Goal: Find contact information: Find contact information

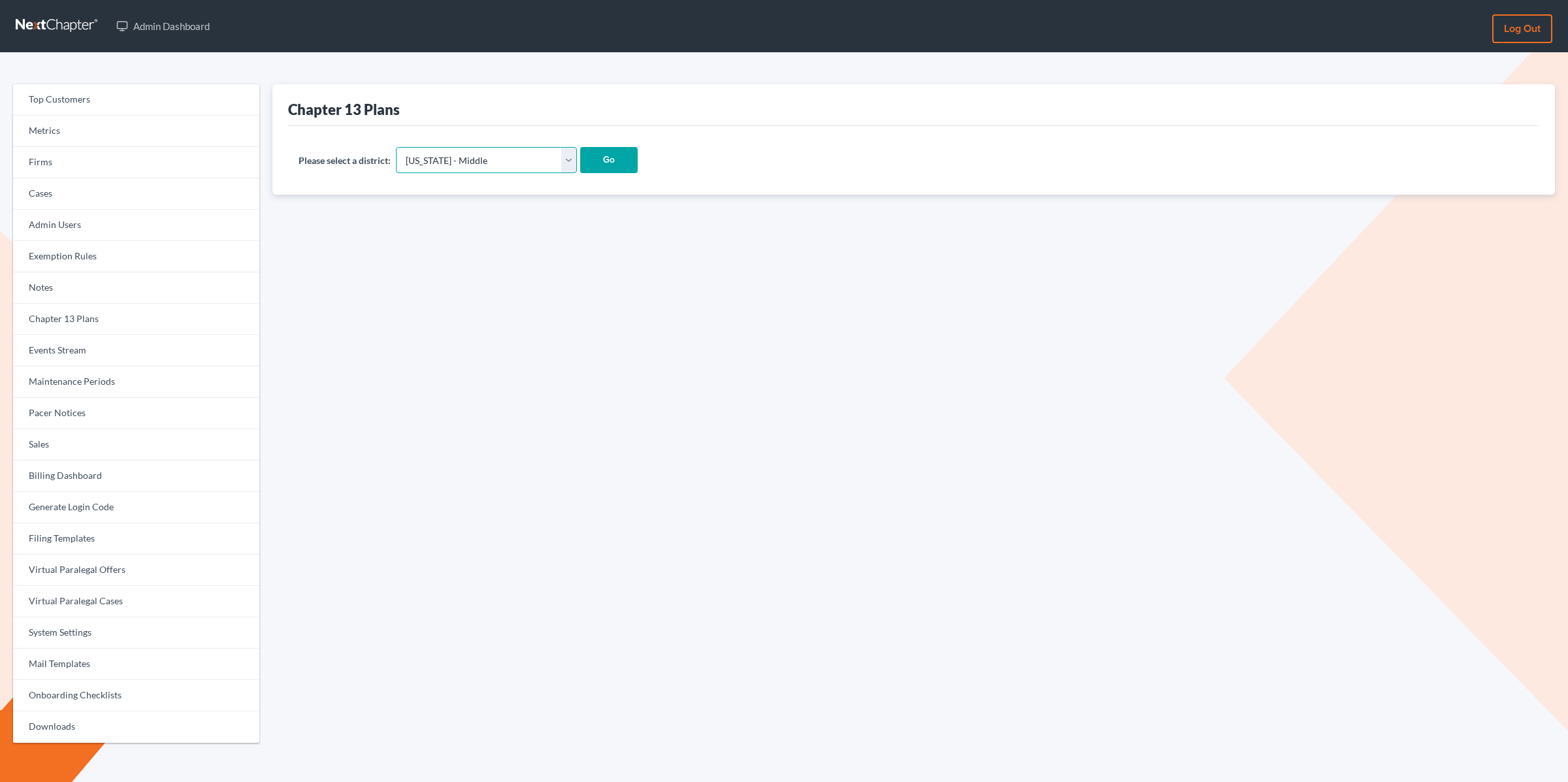
click at [474, 160] on select "Alabama - Middle Alabama - Northern Alabama - Southern Alaska Arizona Arkansas …" at bounding box center [486, 160] width 181 height 26
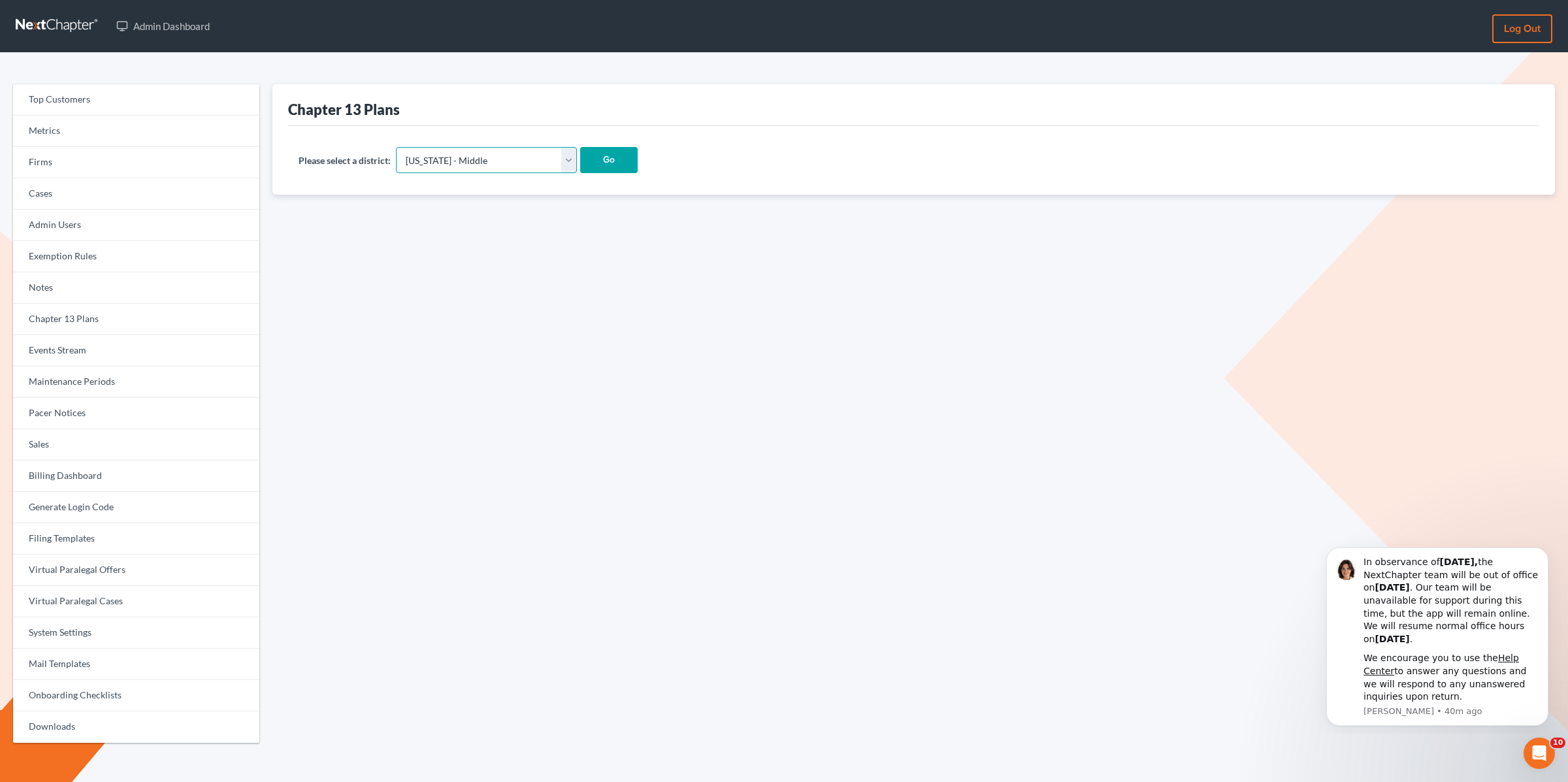
select select "48"
click at [396, 147] on select "Alabama - Middle Alabama - Northern Alabama - Southern Alaska Arizona Arkansas …" at bounding box center [486, 160] width 181 height 26
click at [580, 159] on input "Go" at bounding box center [609, 160] width 57 height 26
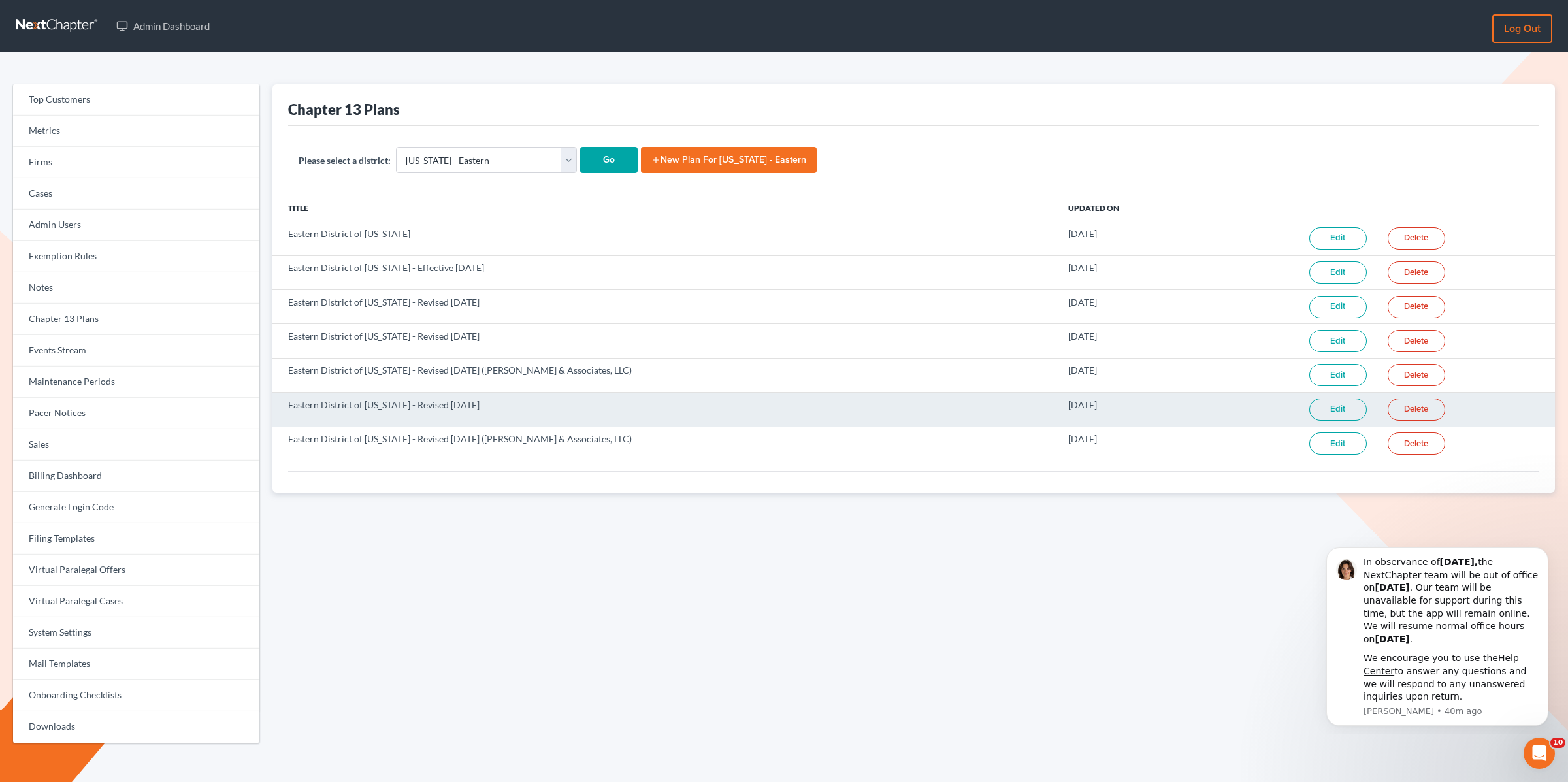
click at [1329, 402] on link "Edit" at bounding box center [1338, 409] width 57 height 22
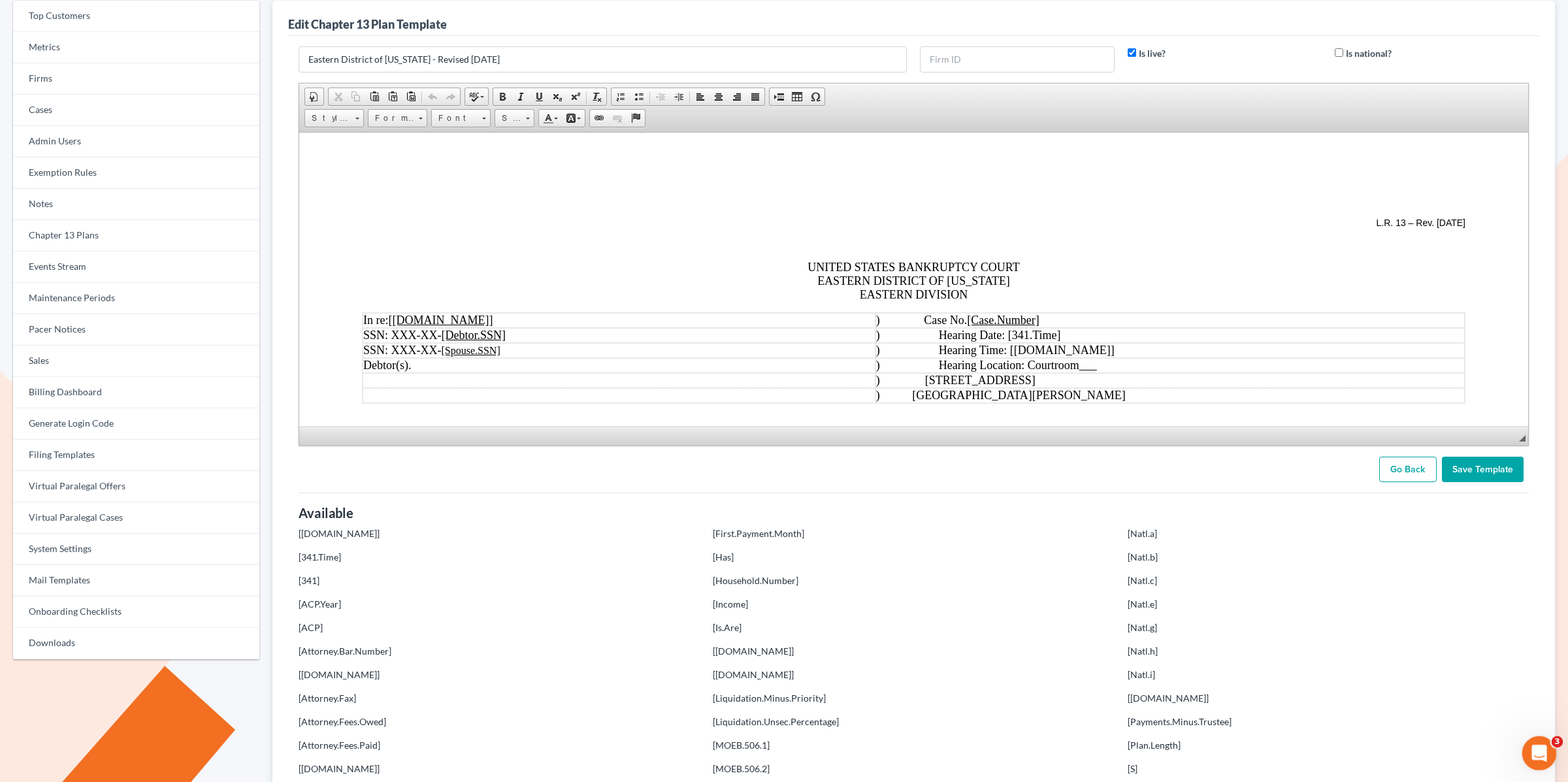
scroll to position [139, 0]
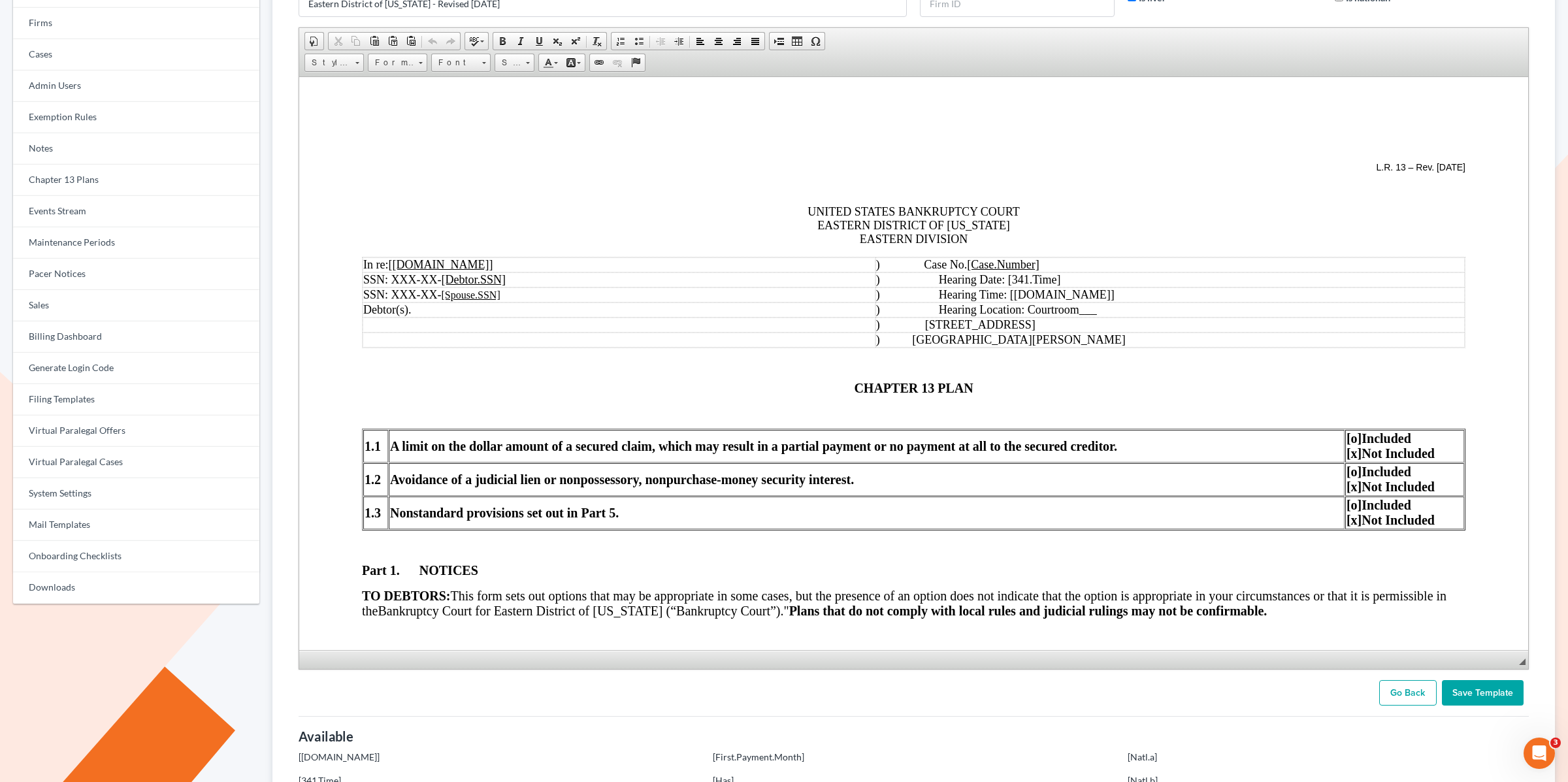
drag, startPoint x: 1520, startPoint y: 433, endPoint x: 1534, endPoint y: 782, distance: 349.3
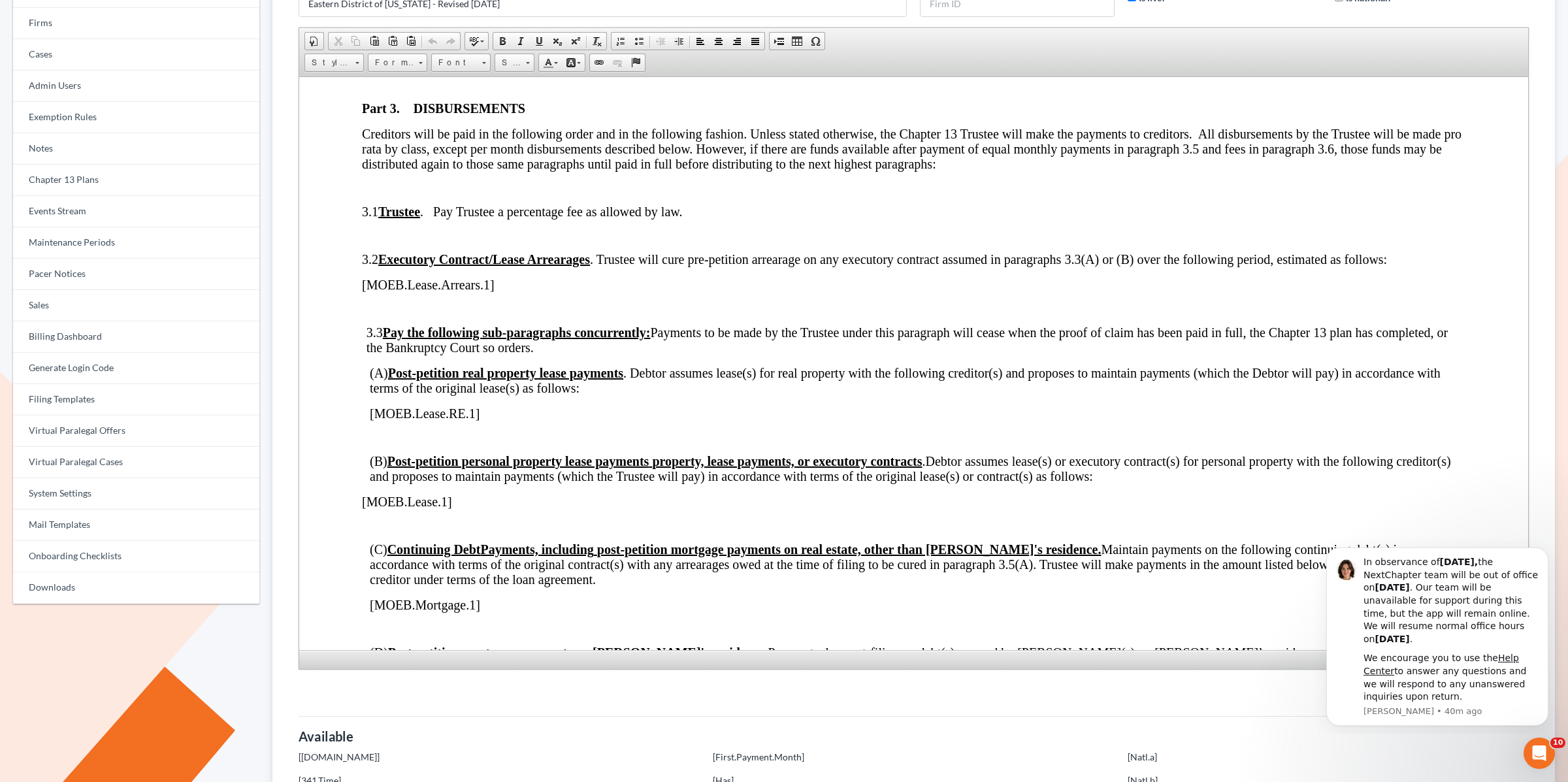
scroll to position [935, 0]
drag, startPoint x: 482, startPoint y: 411, endPoint x: 348, endPoint y: 405, distance: 134.1
copy span "[MOEB.Lease.RE.1]"
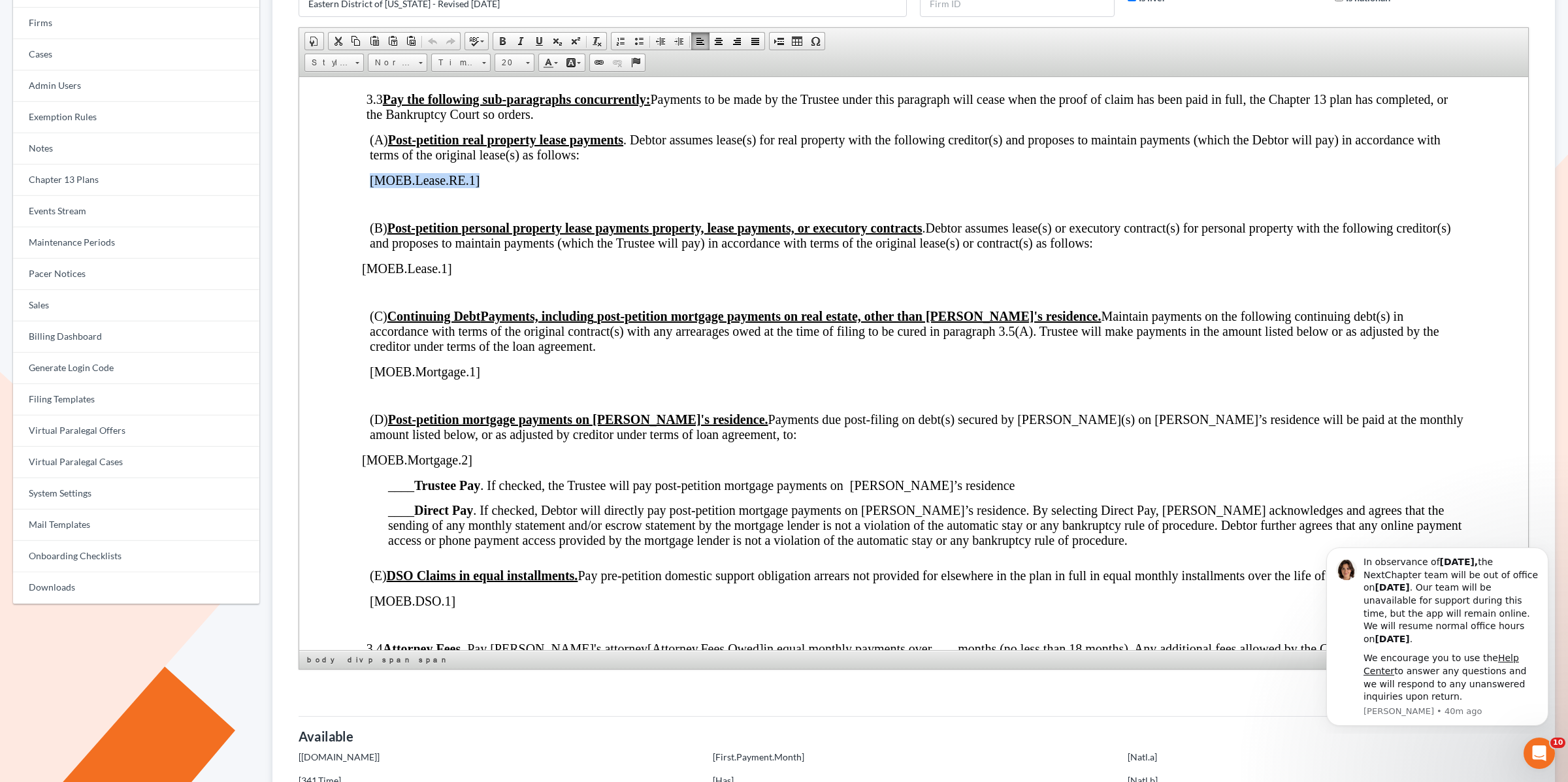
scroll to position [1163, 0]
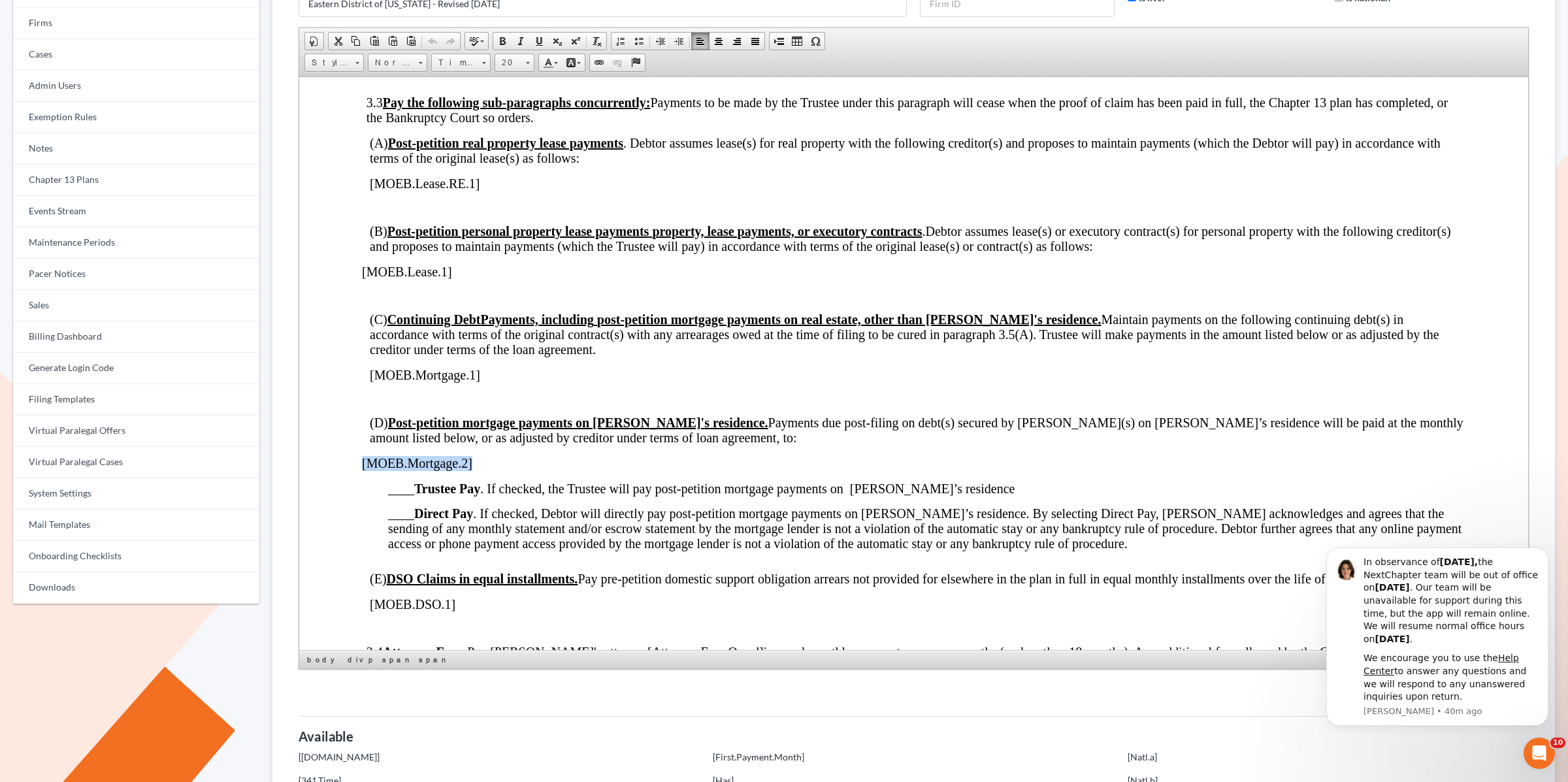
drag, startPoint x: 476, startPoint y: 455, endPoint x: 356, endPoint y: 457, distance: 120.0
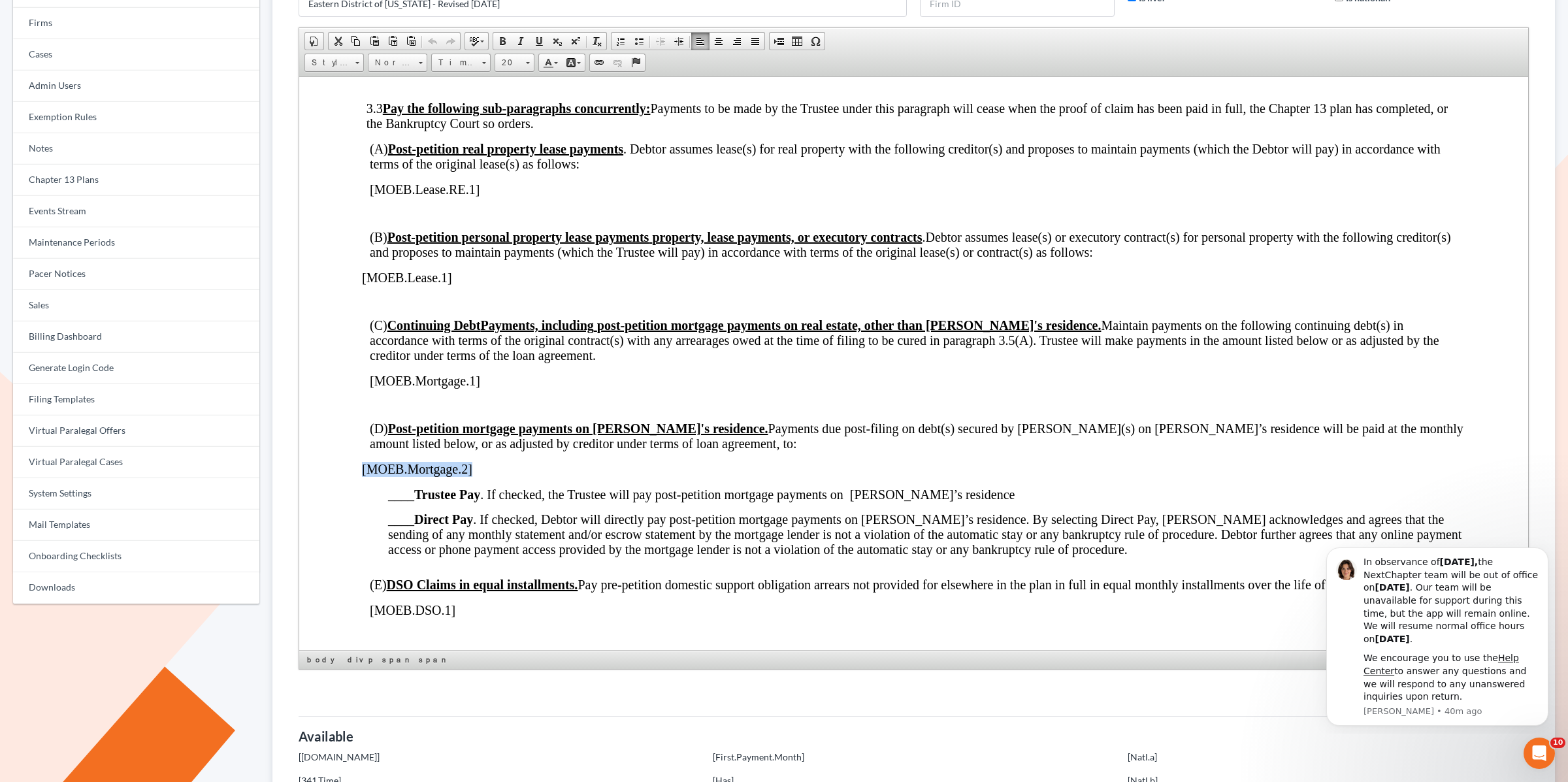
scroll to position [1155, 0]
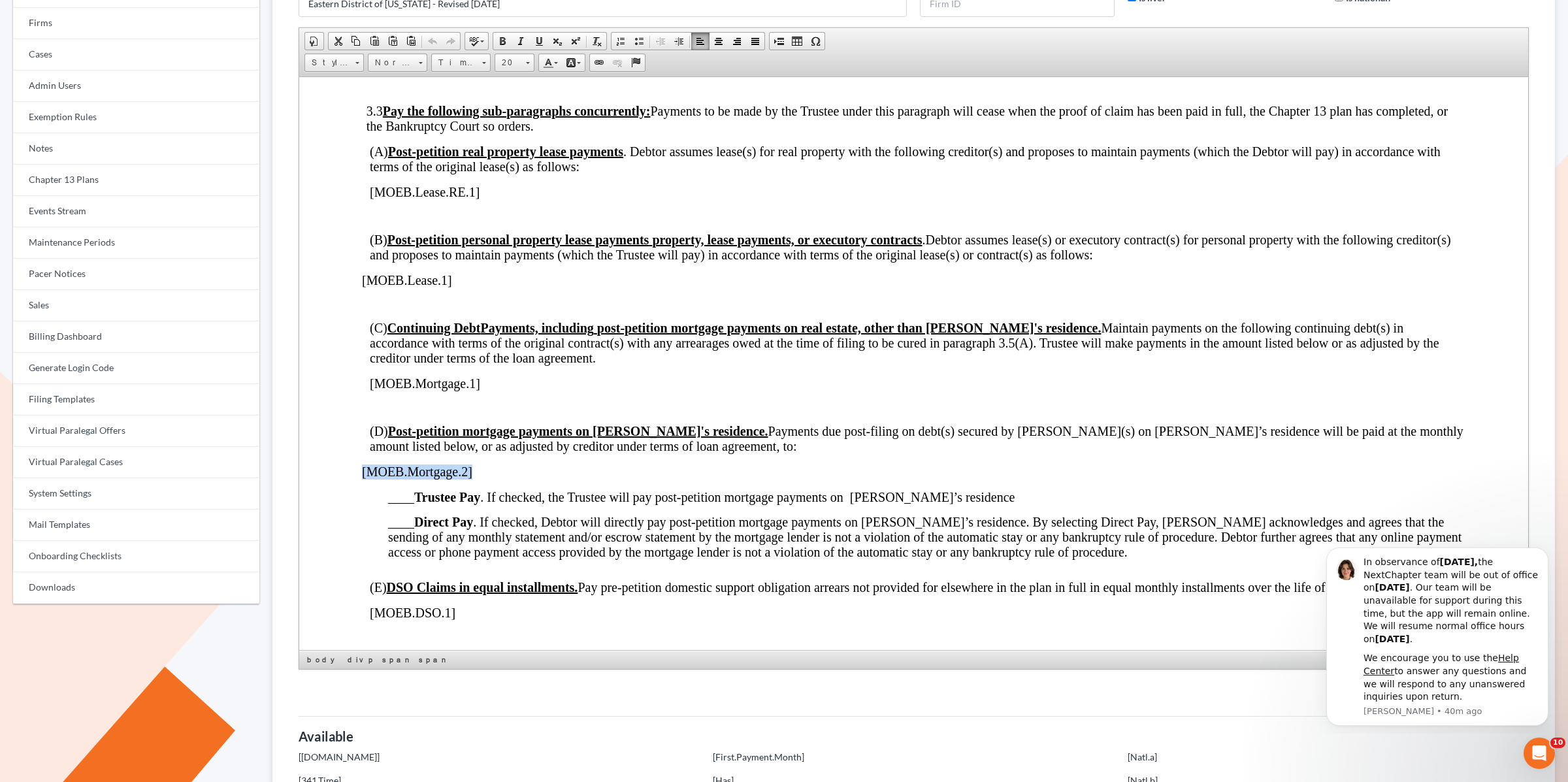
copy span "[MOEB.Mortgage.2]"
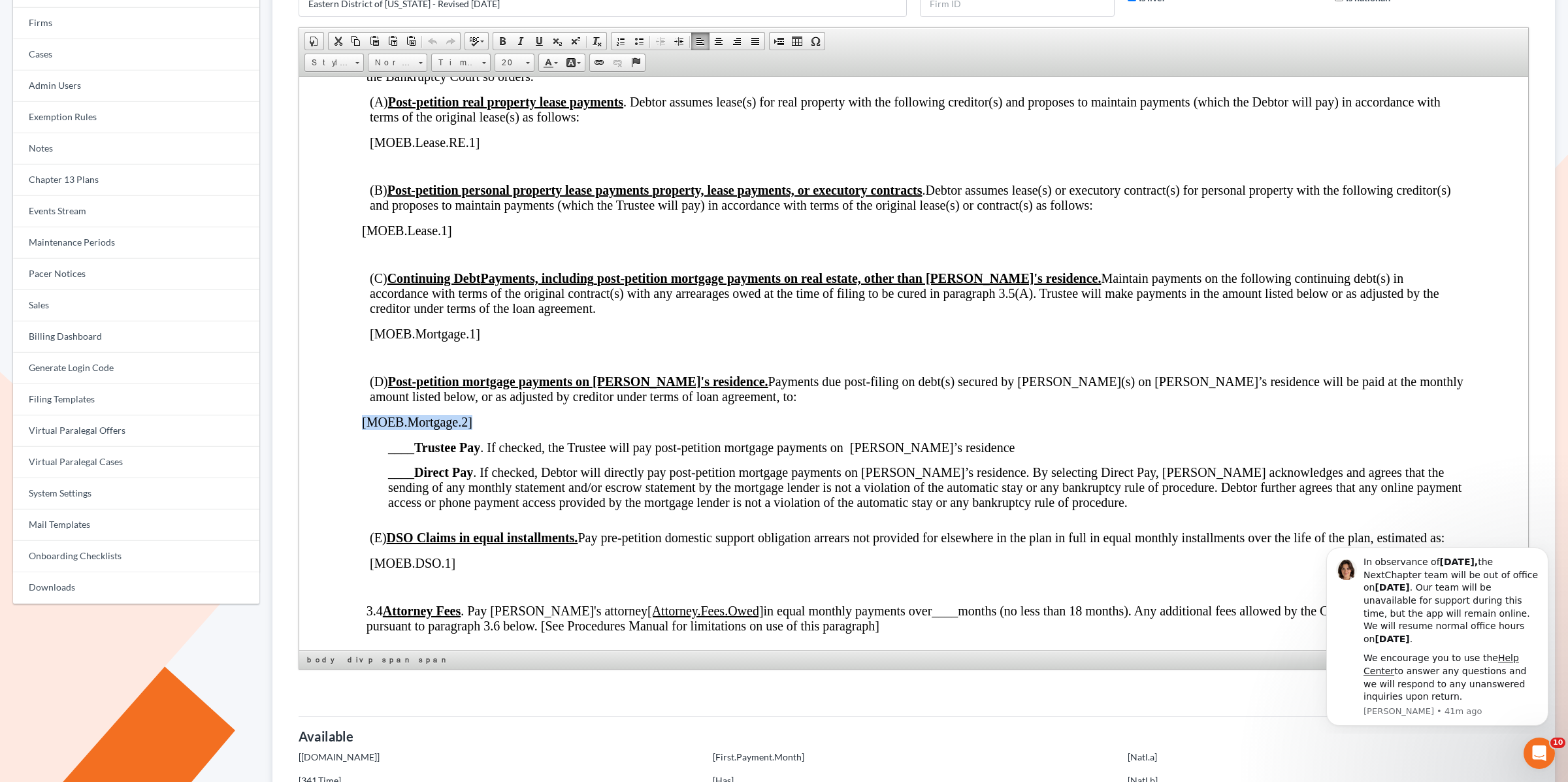
scroll to position [1207, 0]
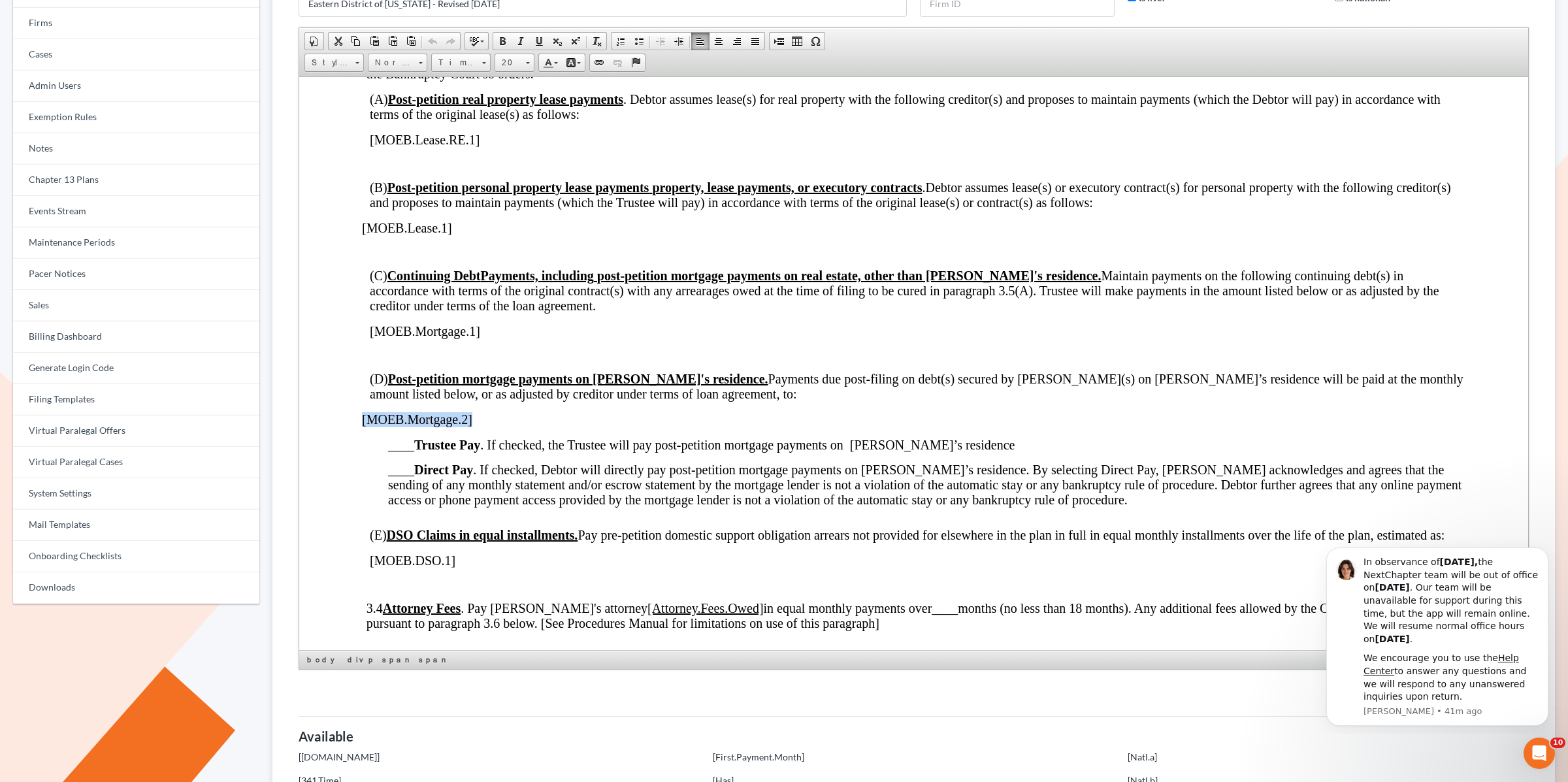
copy span "[MOEB.Mortgage.2]"
click at [67, 213] on link "Events Stream" at bounding box center [136, 212] width 246 height 31
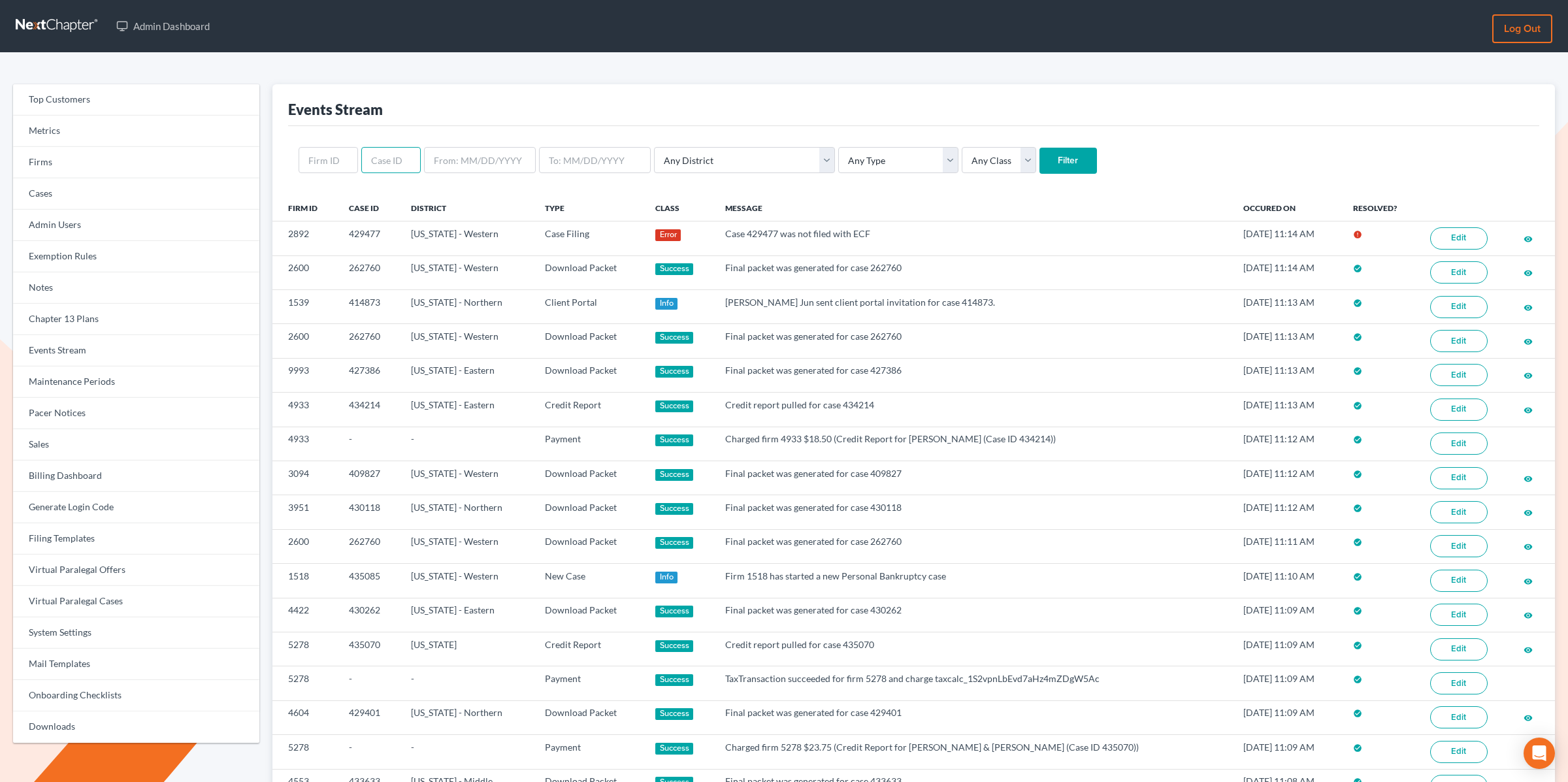
click at [375, 155] on input "text" at bounding box center [391, 160] width 59 height 26
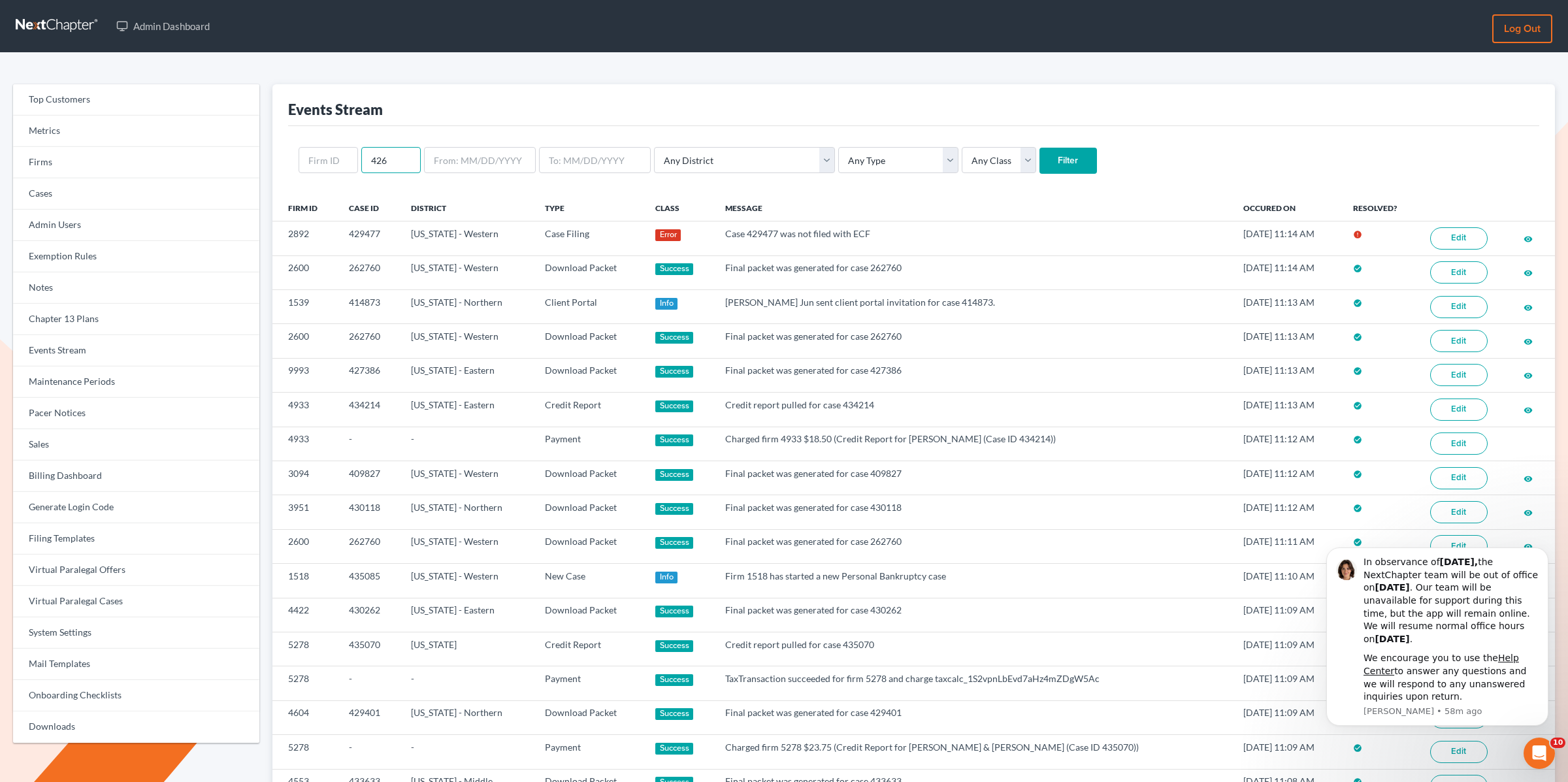
type input "426380"
click at [1040, 157] on input "Filter" at bounding box center [1069, 161] width 57 height 26
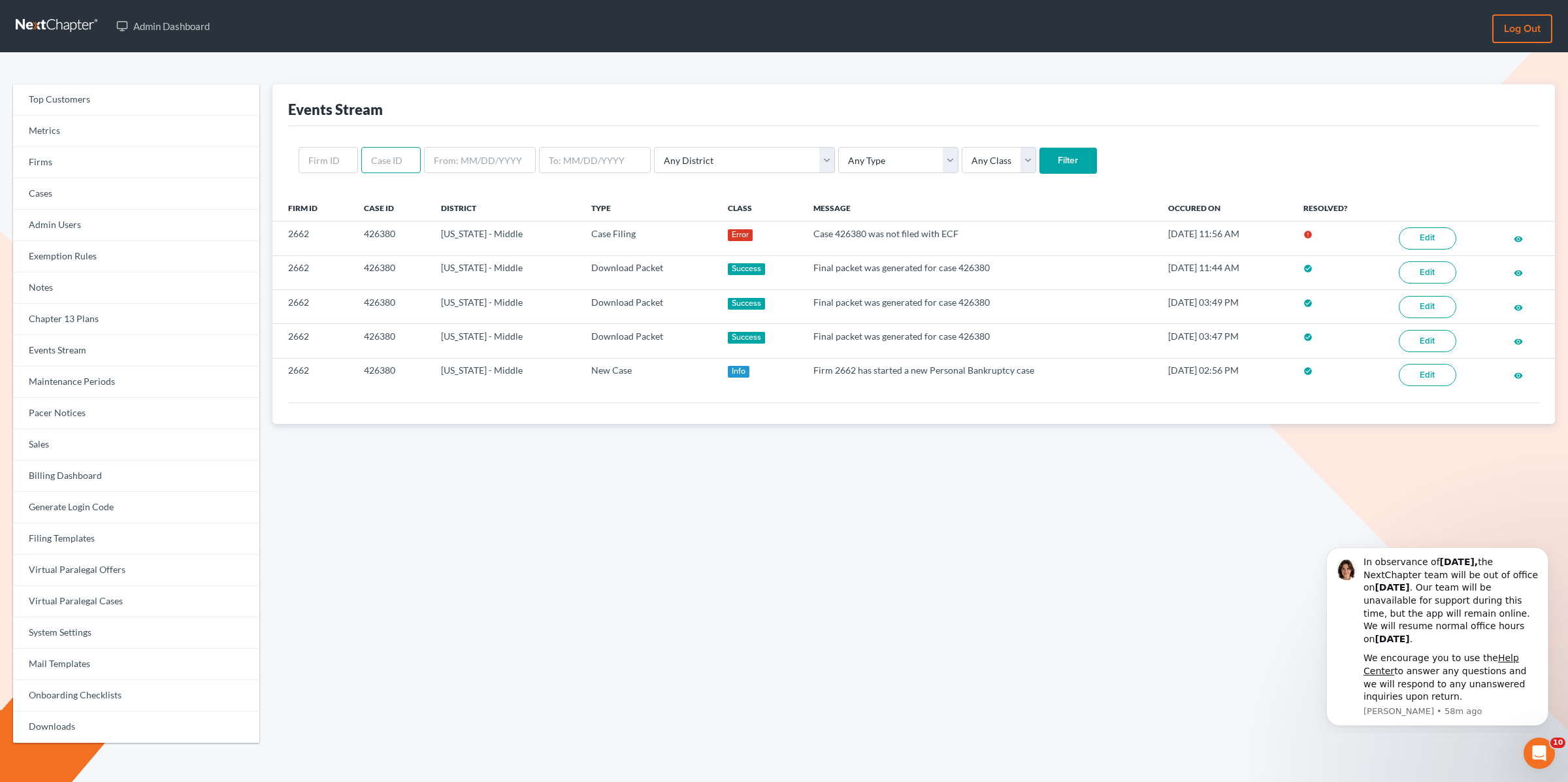
click at [379, 160] on input "text" at bounding box center [391, 160] width 59 height 26
type input "426430"
click at [1040, 148] on input "Filter" at bounding box center [1069, 161] width 57 height 26
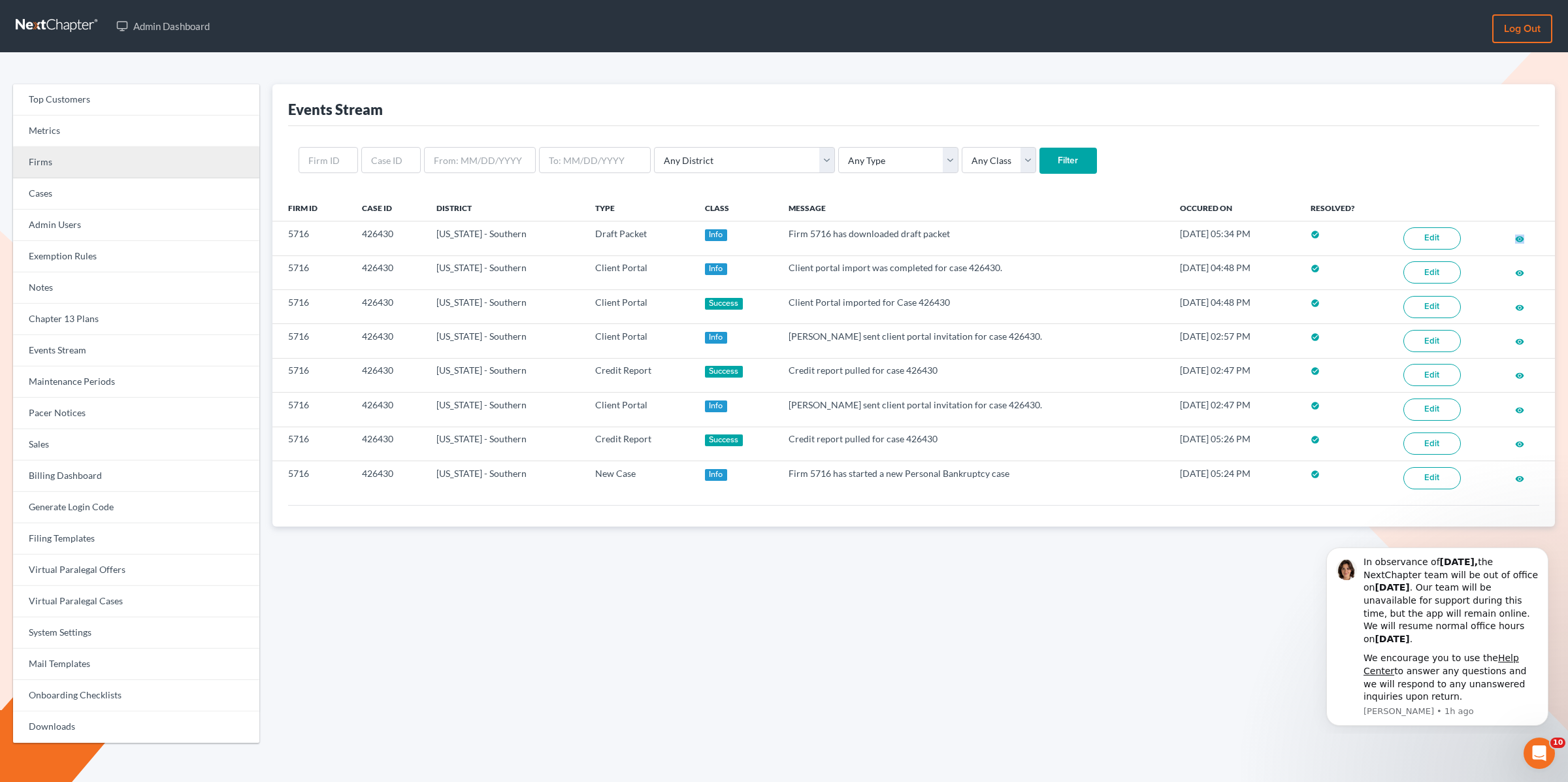
click at [72, 171] on link "Firms" at bounding box center [136, 163] width 246 height 31
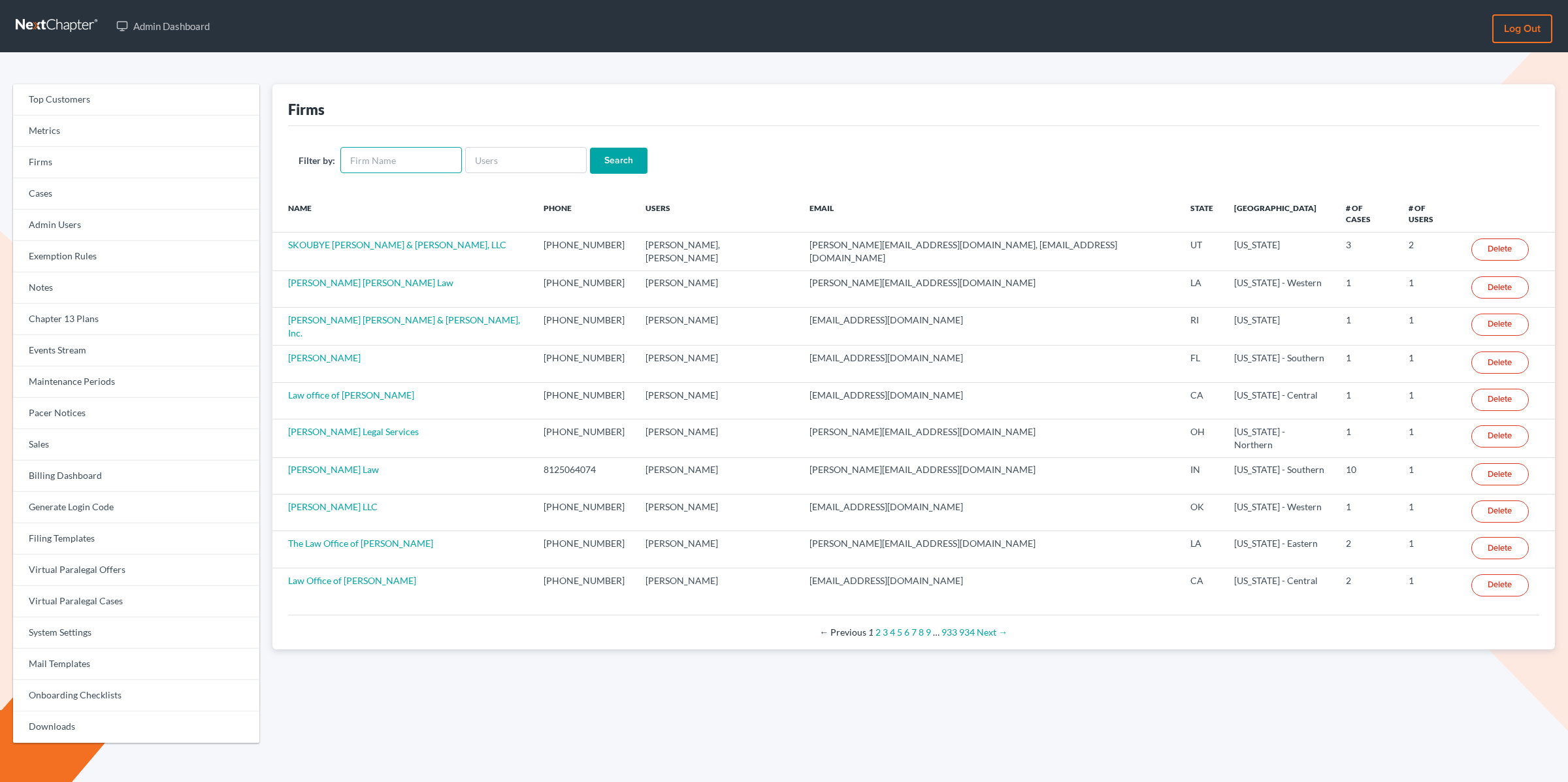
click at [375, 162] on input "text" at bounding box center [402, 160] width 122 height 26
type input "arkbar"
click at [590, 148] on input "Search" at bounding box center [618, 161] width 57 height 26
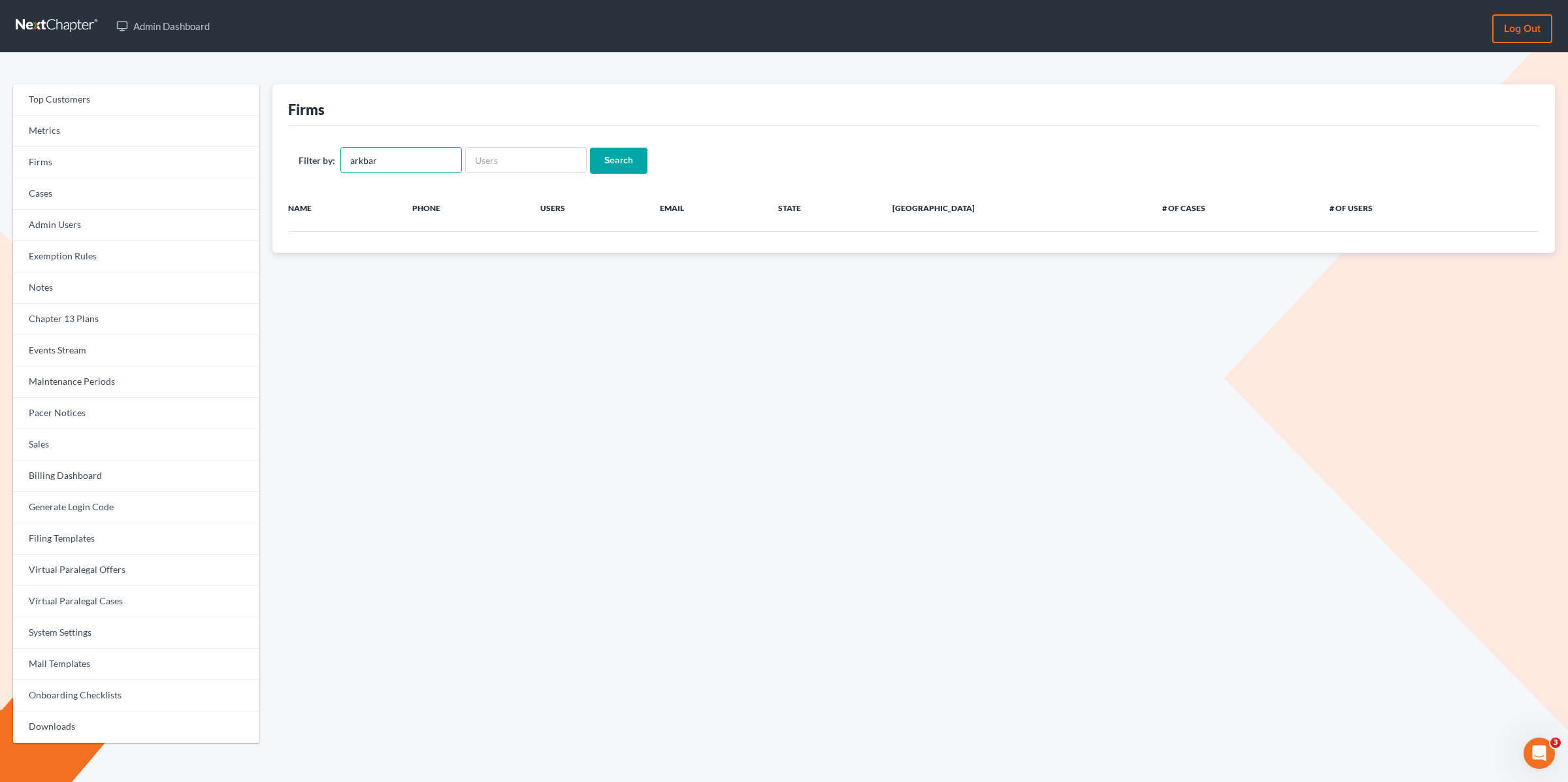
click at [402, 159] on input "arkbar" at bounding box center [402, 160] width 122 height 26
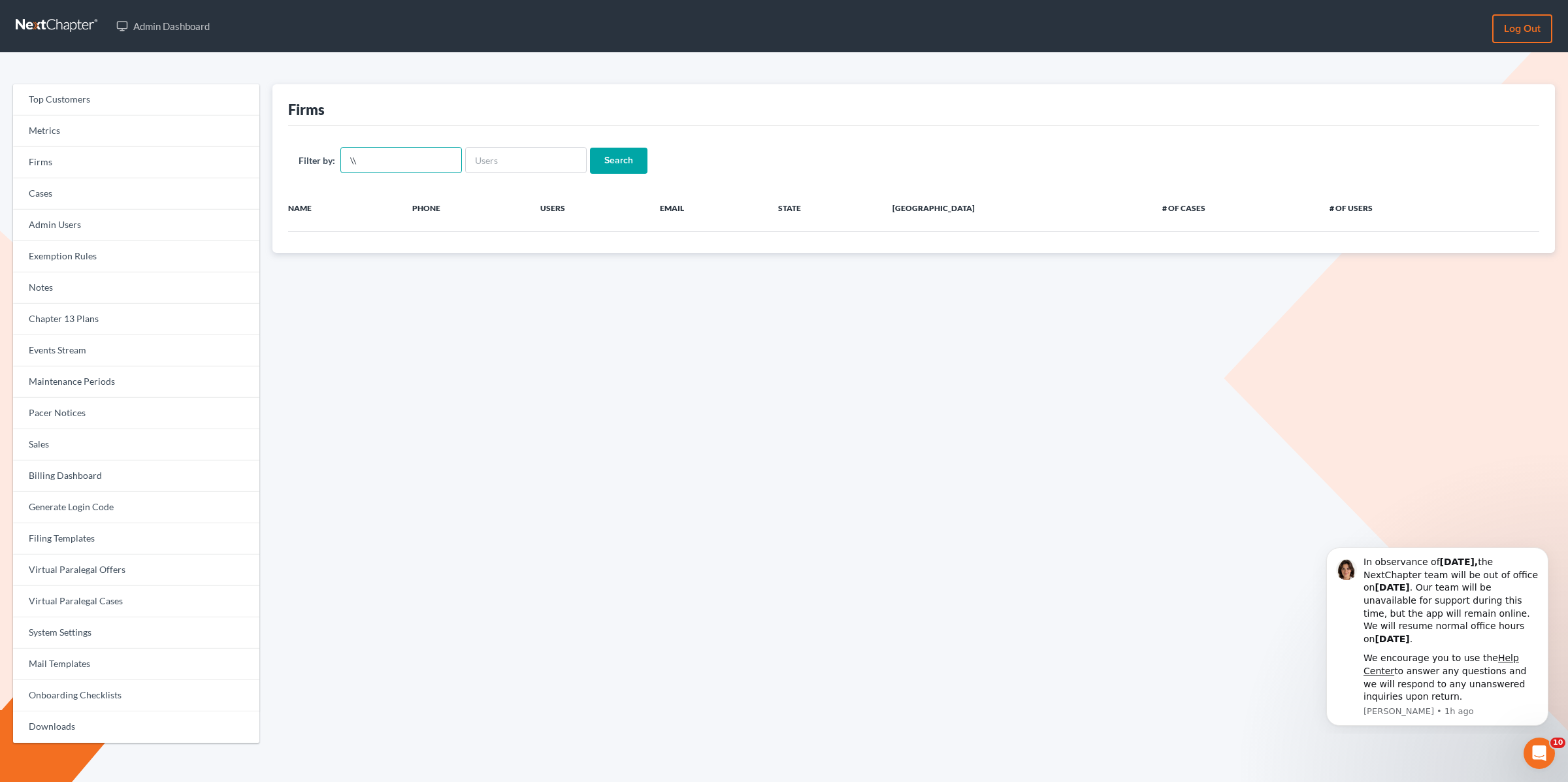
type input "\"
click at [512, 147] on input "text" at bounding box center [526, 160] width 122 height 26
type input "cathy"
click at [590, 148] on input "Search" at bounding box center [618, 161] width 57 height 26
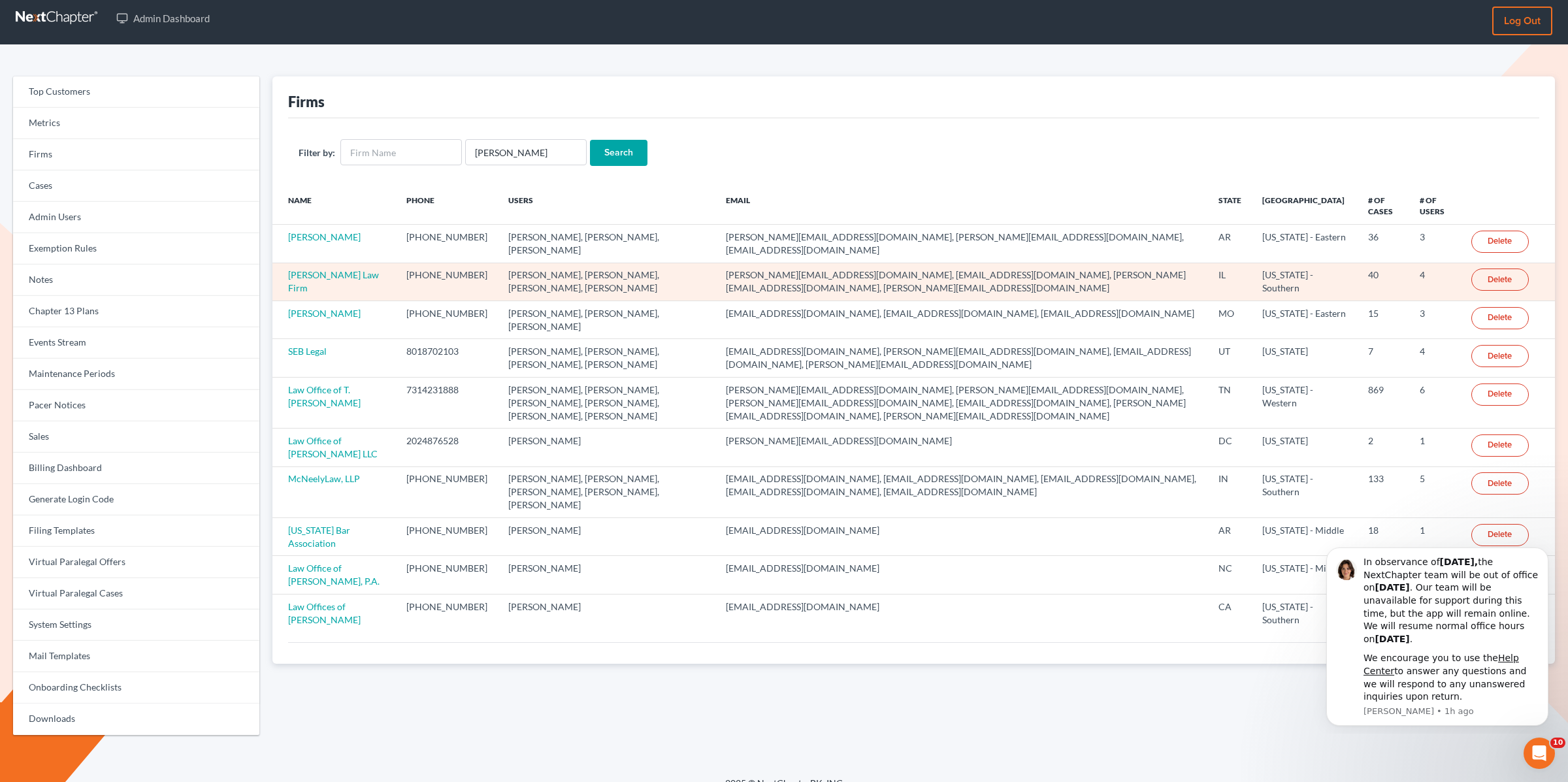
scroll to position [2, 0]
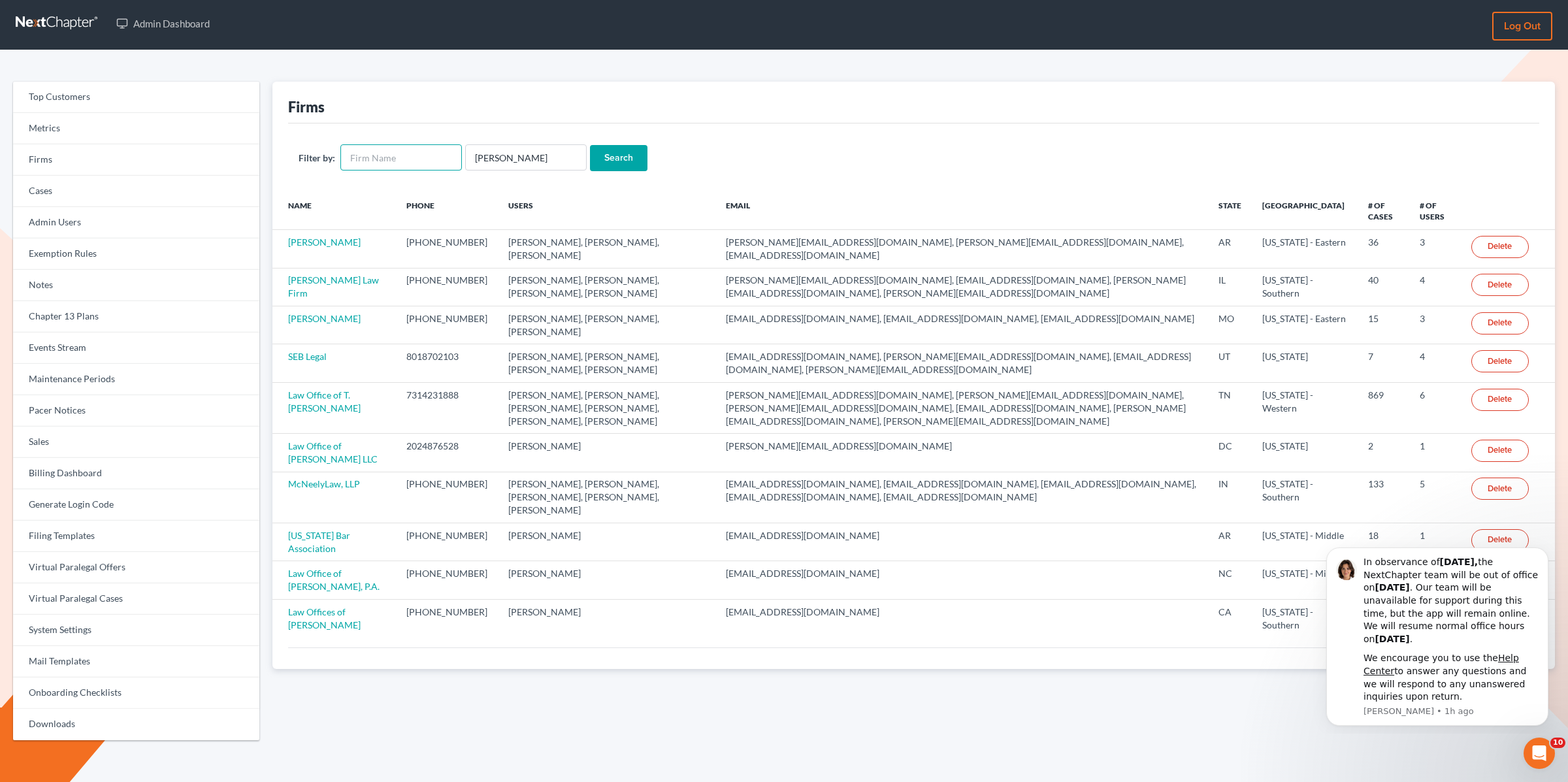
click at [379, 159] on input "text" at bounding box center [402, 158] width 122 height 26
type input "a"
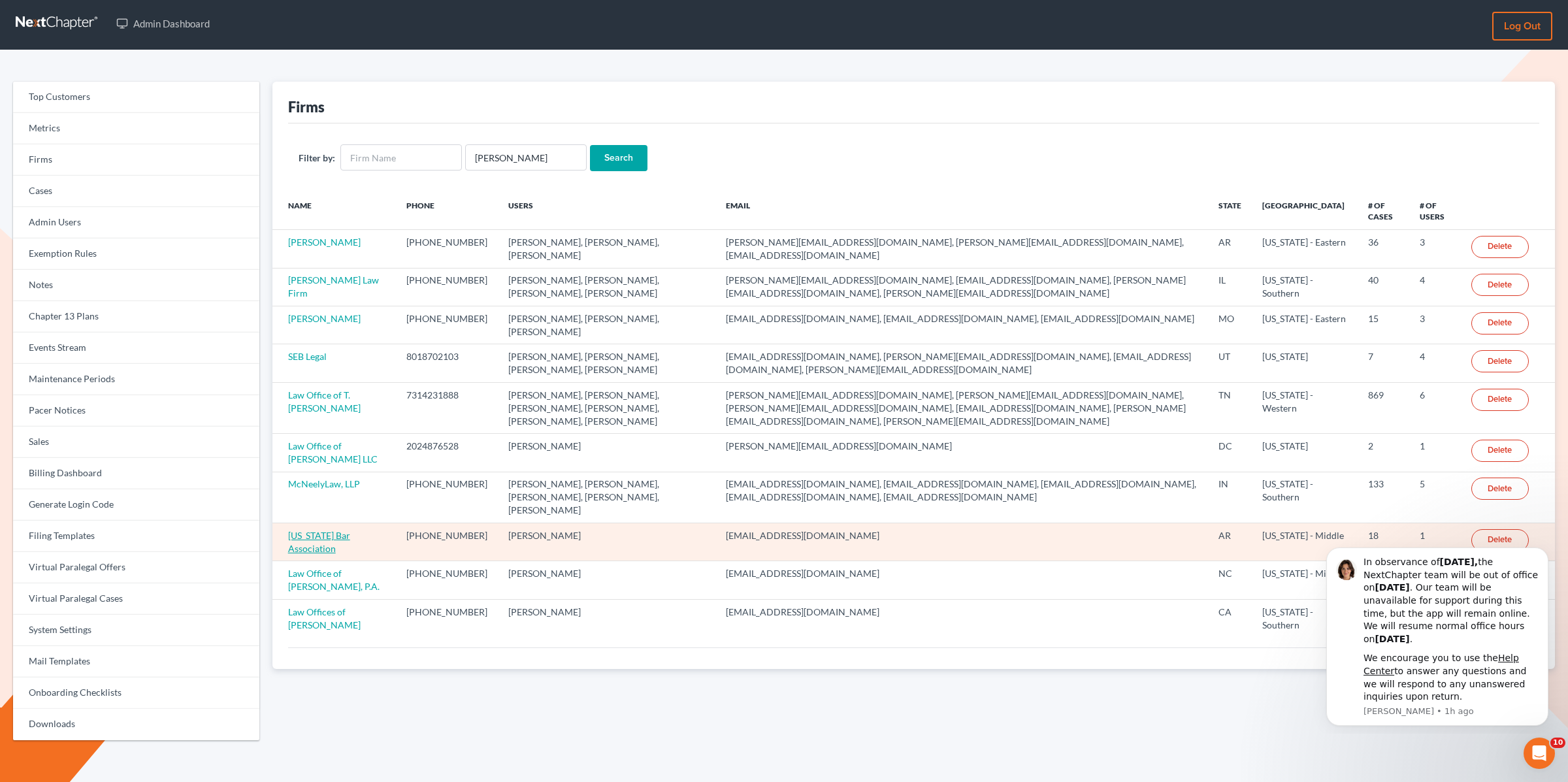
click at [350, 530] on link "Arkansas Bar Association" at bounding box center [320, 541] width 62 height 24
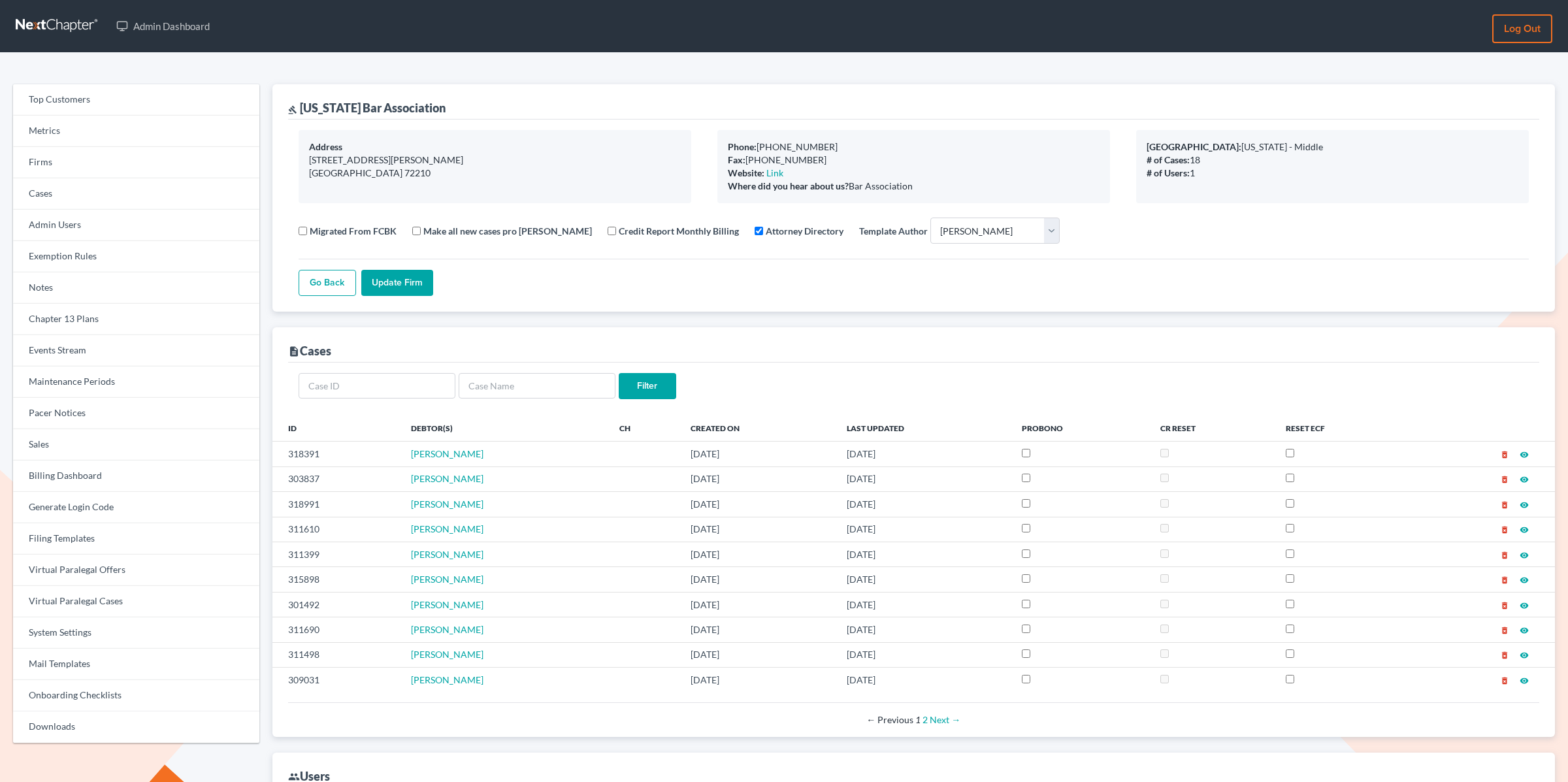
select select
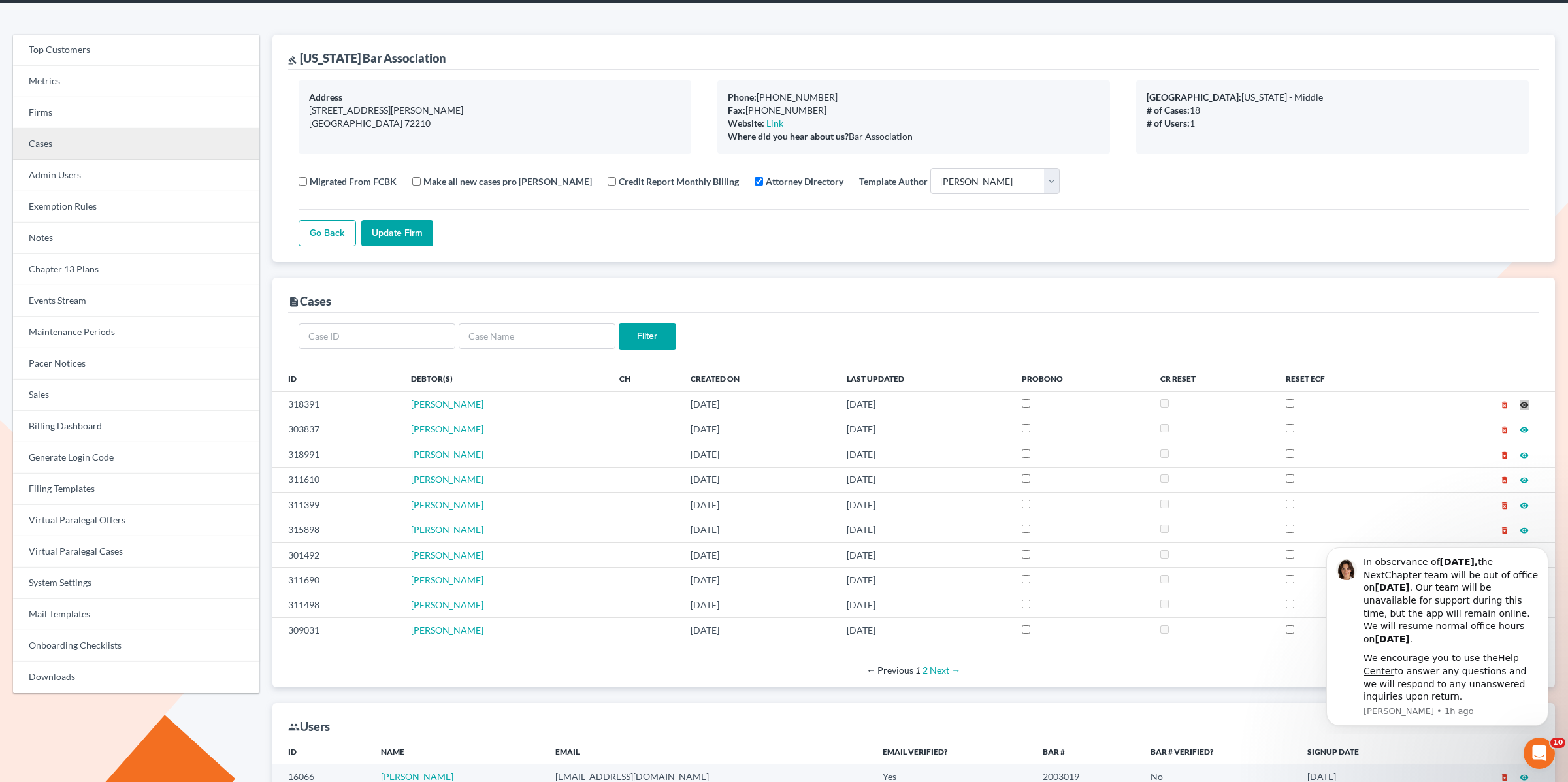
scroll to position [44, 0]
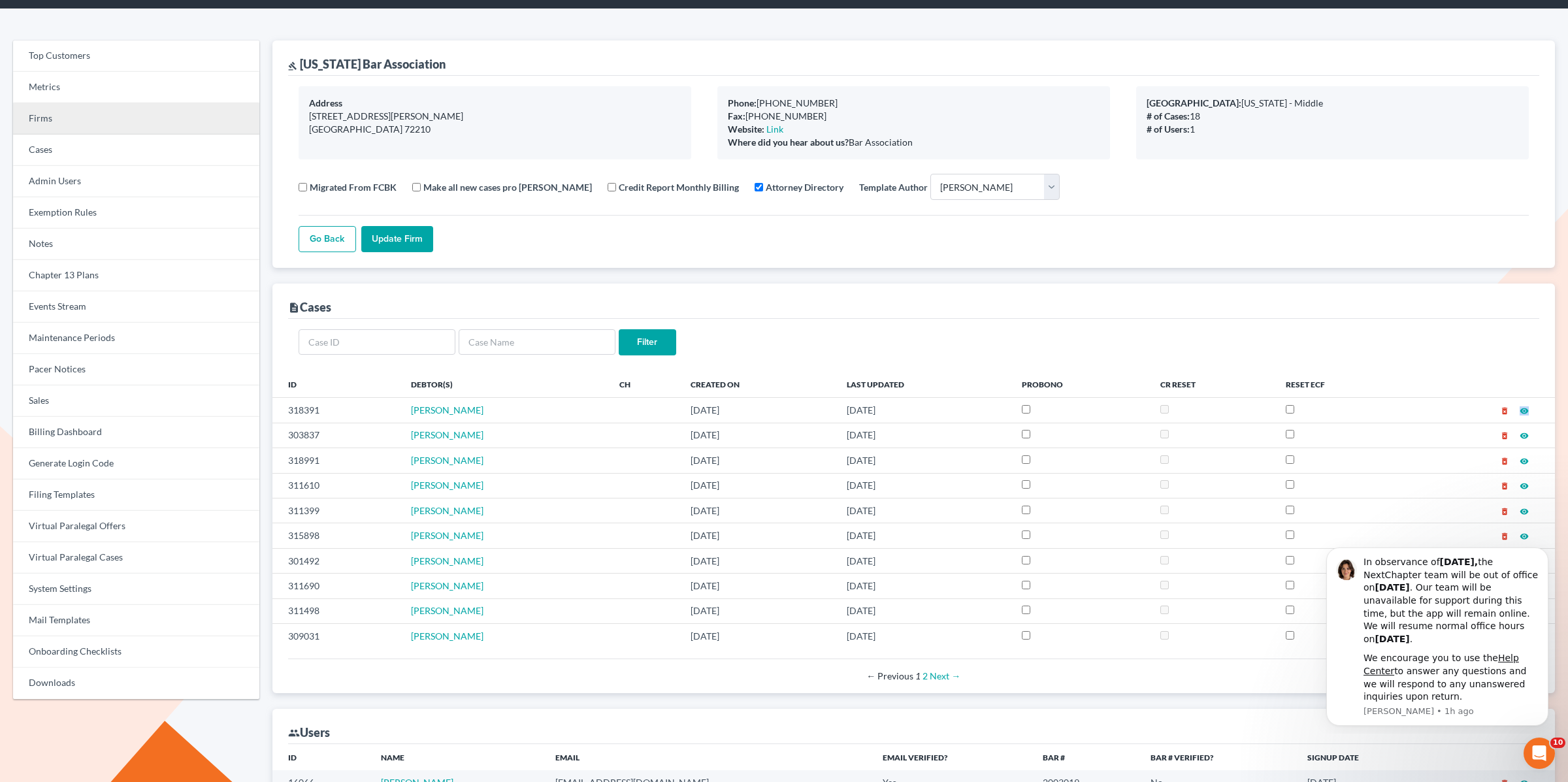
click at [47, 117] on link "Firms" at bounding box center [136, 119] width 246 height 31
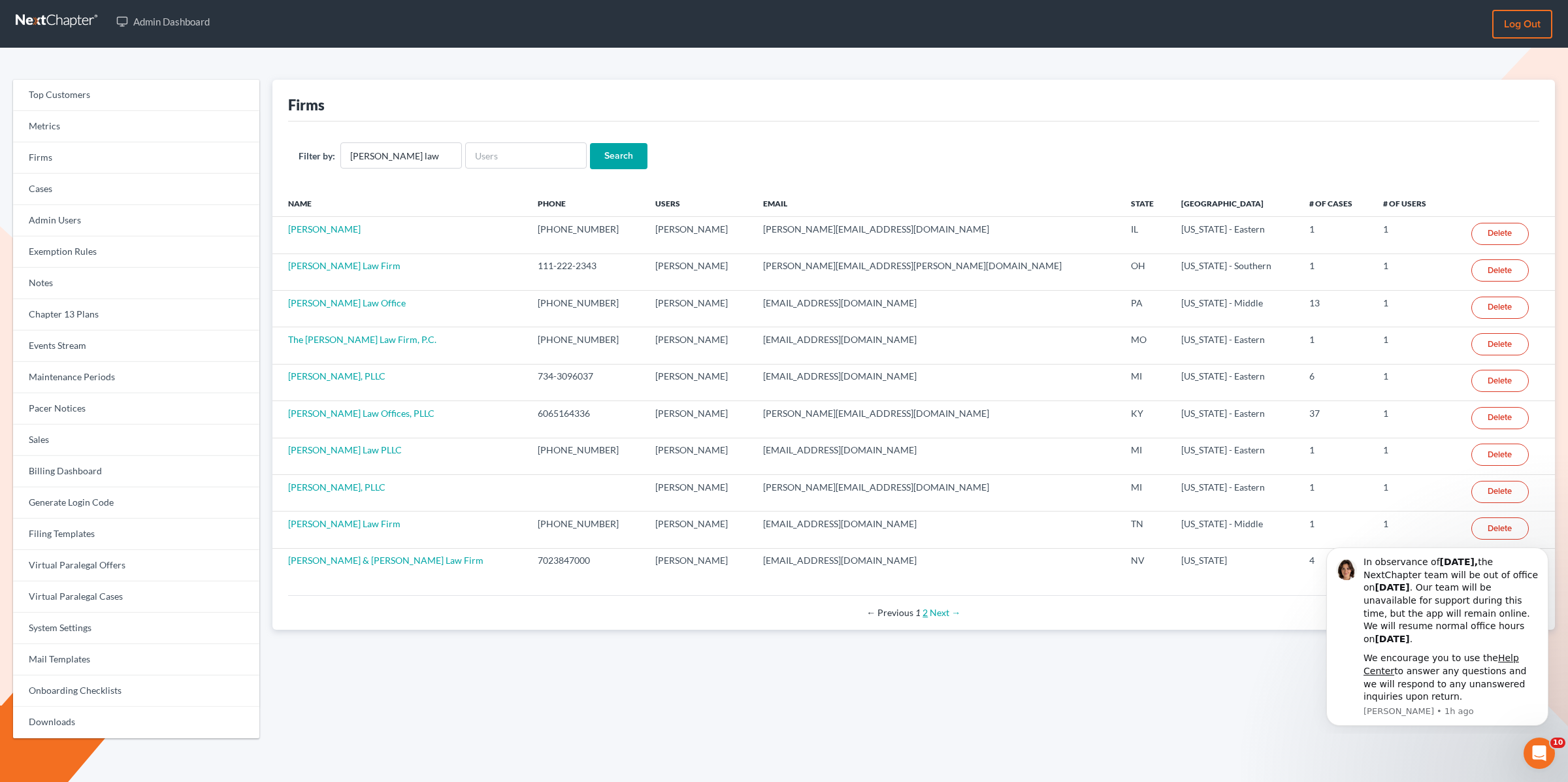
click at [926, 607] on link "2" at bounding box center [925, 613] width 5 height 12
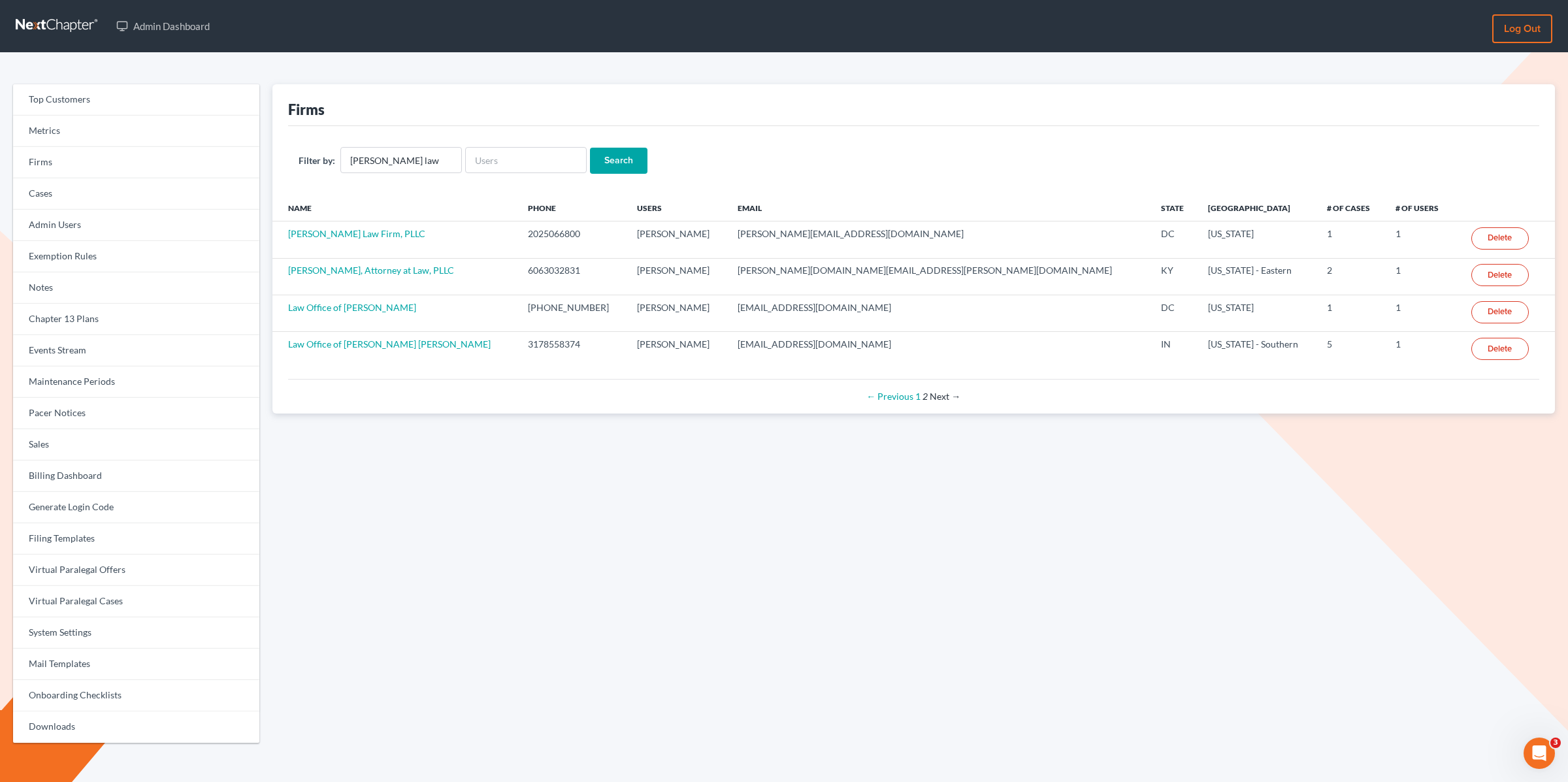
click at [917, 392] on link "1" at bounding box center [918, 397] width 5 height 12
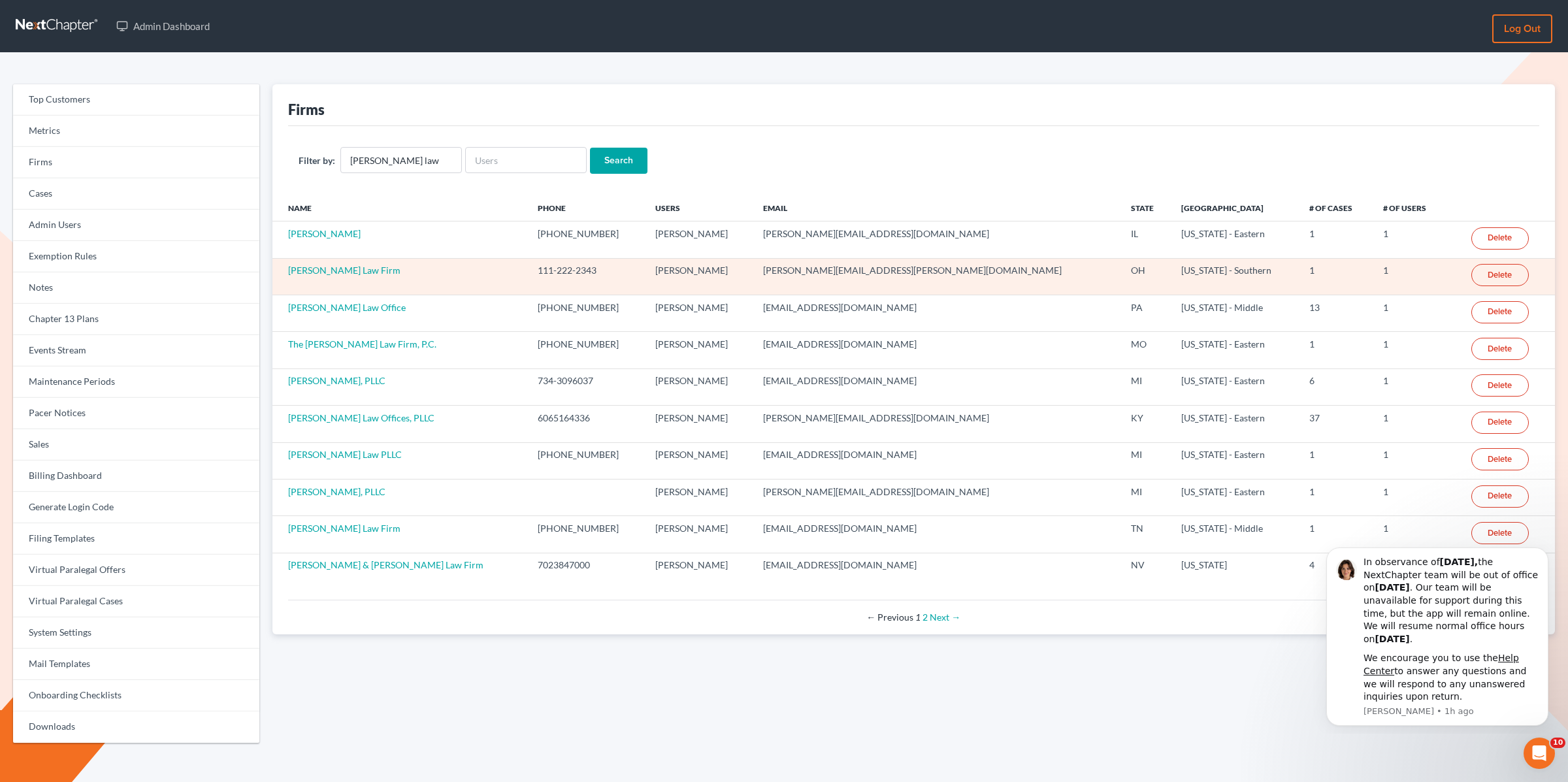
click at [392, 278] on td "[PERSON_NAME] Law Firm" at bounding box center [400, 276] width 255 height 37
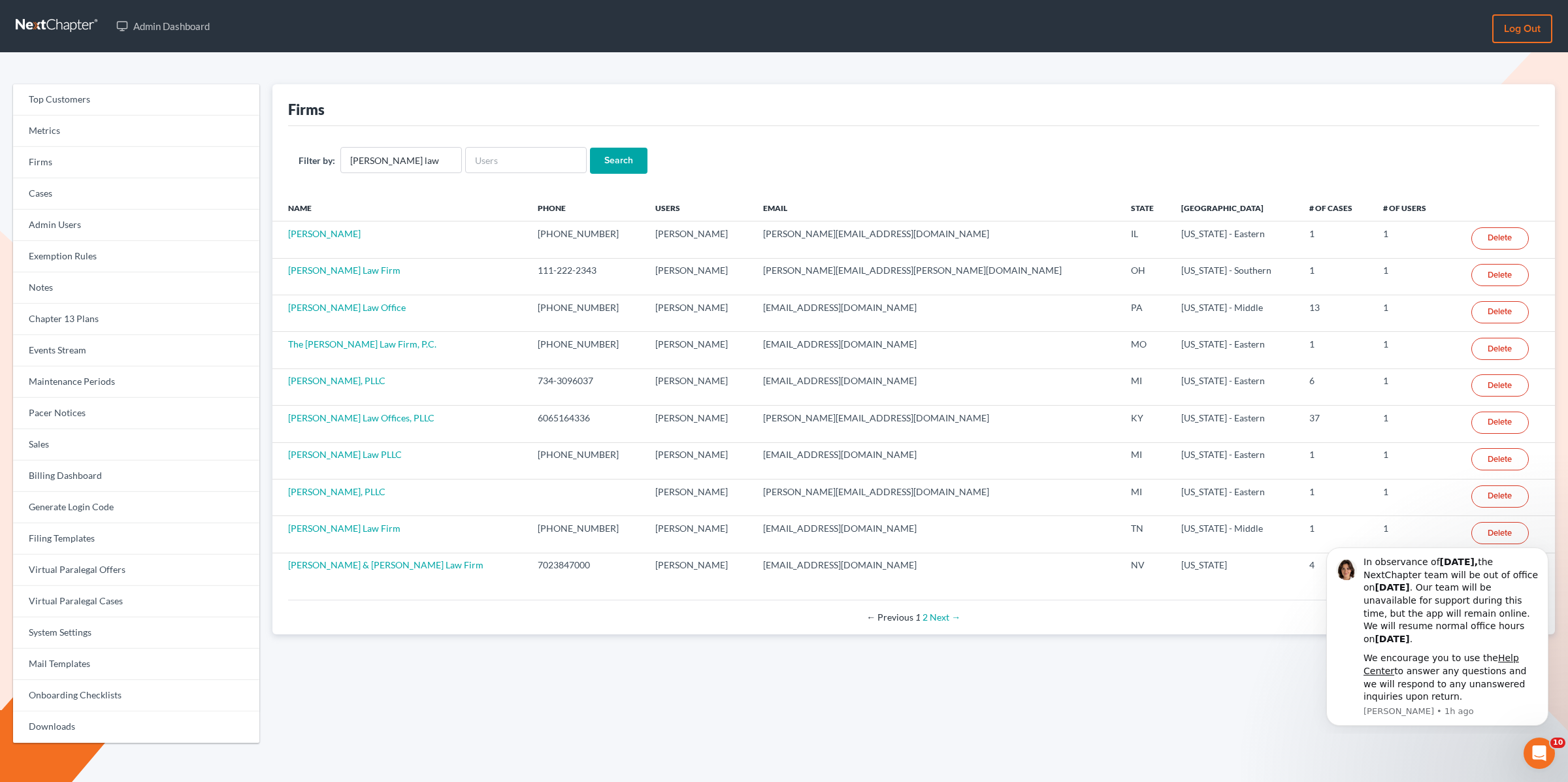
click at [387, 202] on th "Name" at bounding box center [400, 208] width 255 height 26
click at [448, 97] on div "Firms" at bounding box center [914, 105] width 1252 height 42
click at [1546, 549] on icon "Dismiss notification" at bounding box center [1545, 552] width 7 height 7
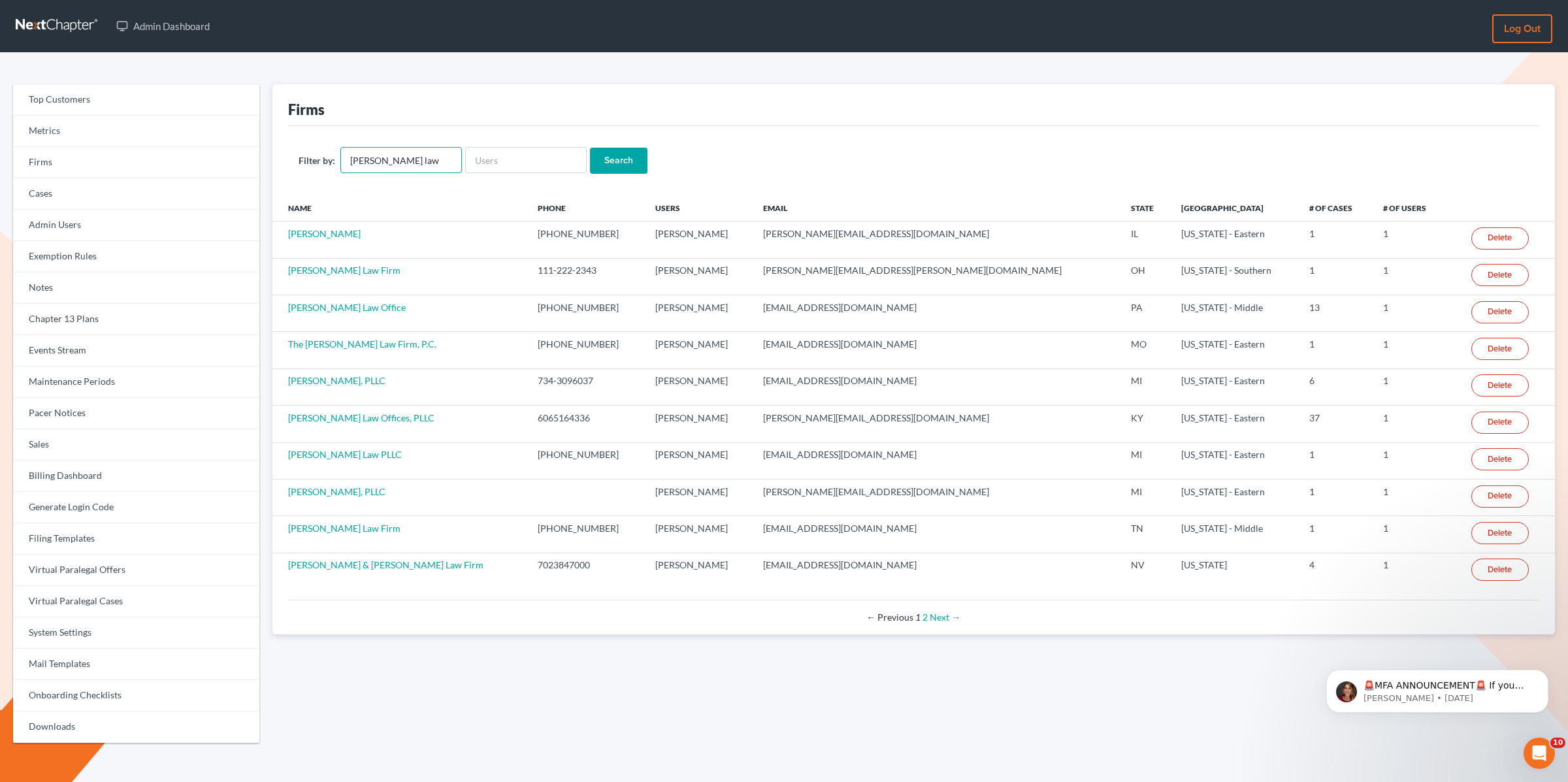
click at [404, 153] on input "[PERSON_NAME] law" at bounding box center [402, 160] width 122 height 26
drag, startPoint x: 404, startPoint y: 153, endPoint x: 270, endPoint y: 141, distance: 134.5
click at [403, 153] on input "[PERSON_NAME] law" at bounding box center [402, 160] width 122 height 26
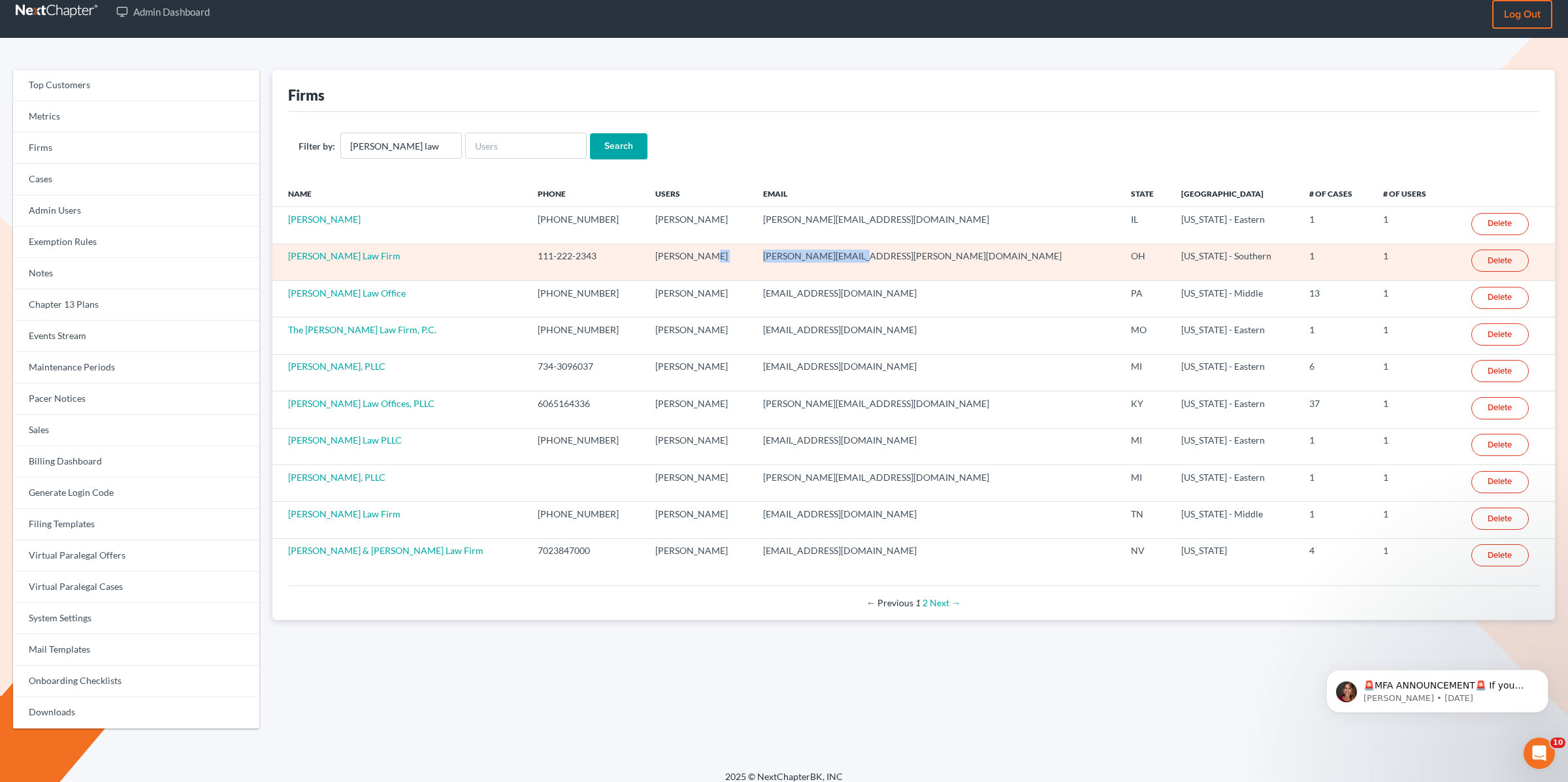
drag, startPoint x: 871, startPoint y: 254, endPoint x: 764, endPoint y: 251, distance: 107.0
click at [765, 251] on tr "[PERSON_NAME] Law Firm 111-222-2343 [PERSON_NAME] [PERSON_NAME][EMAIL_ADDRESS][…" at bounding box center [914, 262] width 1283 height 37
copy tr "[PERSON_NAME][EMAIL_ADDRESS][PERSON_NAME][DOMAIN_NAME]"
